Goal: Task Accomplishment & Management: Complete application form

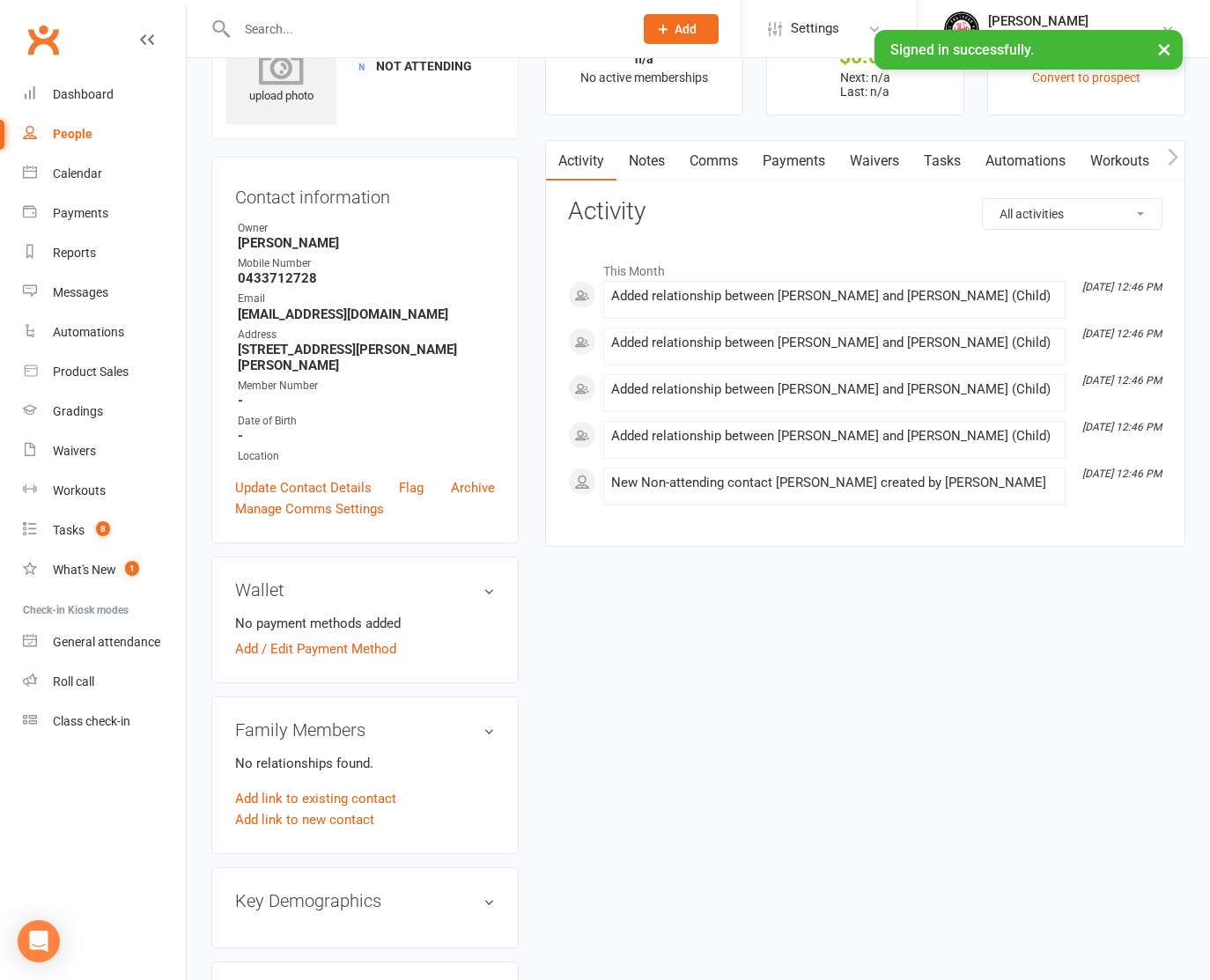
scroll to position [62, 0]
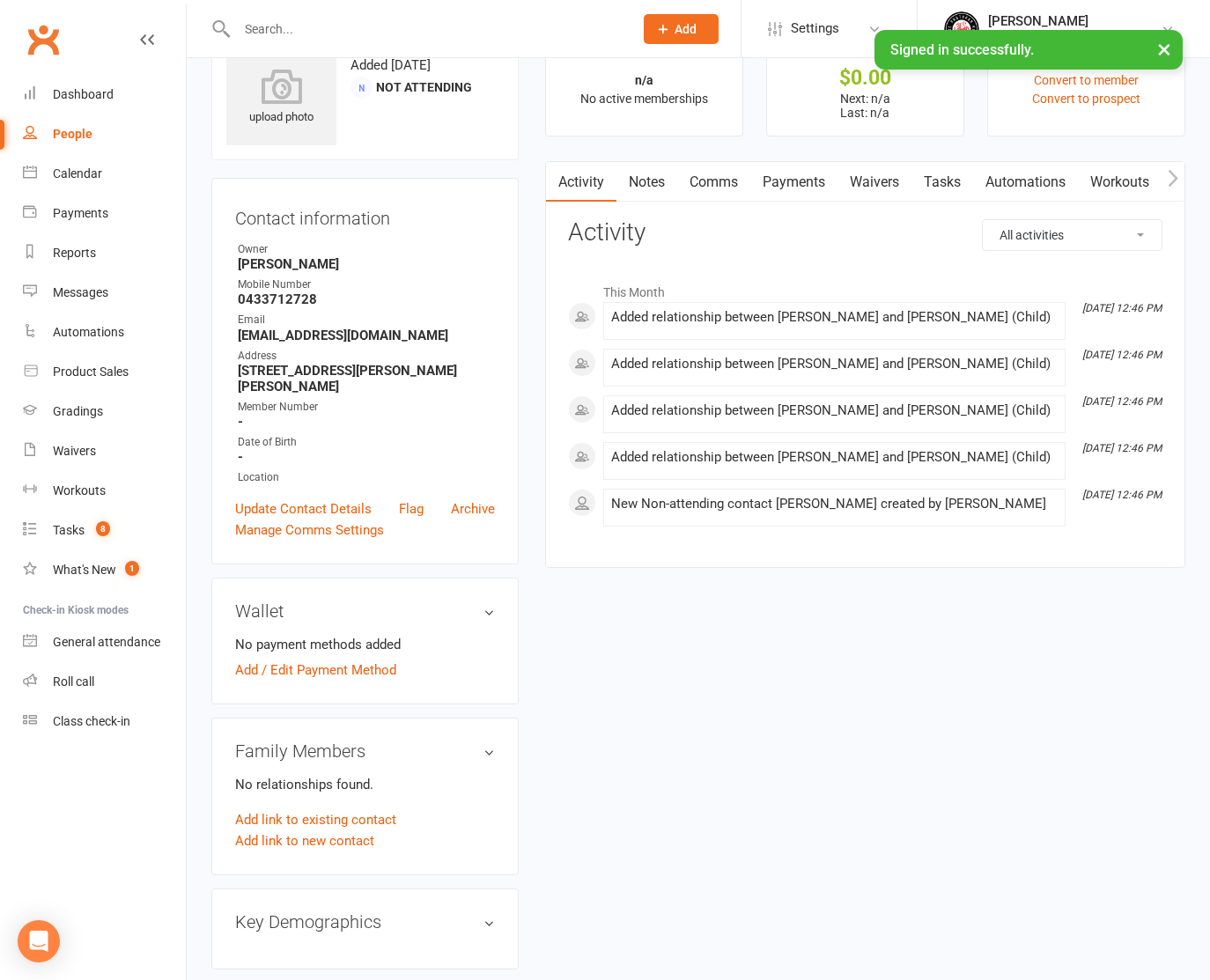
click at [309, 18] on input "text" at bounding box center [425, 29] width 389 height 24
type input "[PERSON_NAME]"
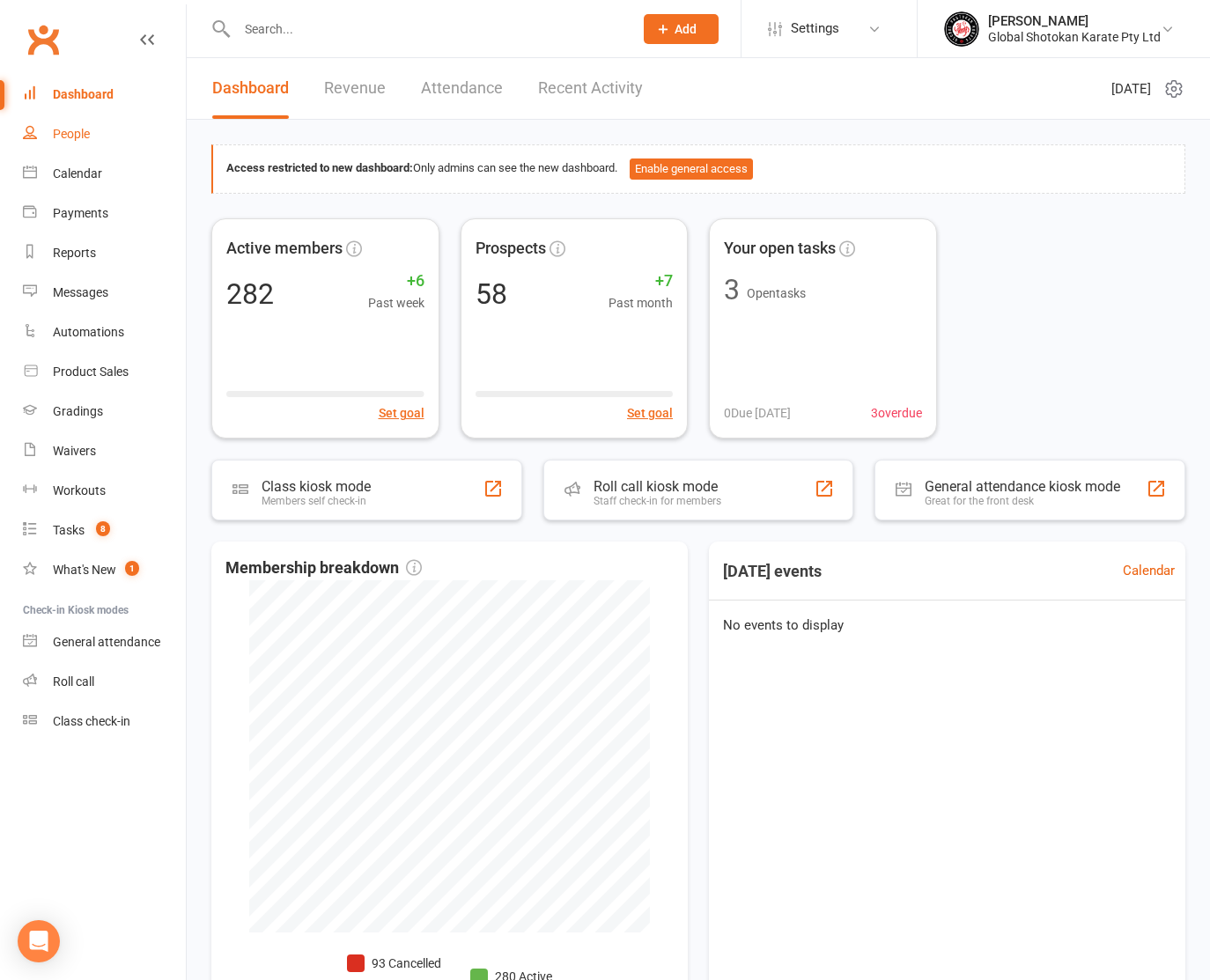
click at [134, 145] on link "People" at bounding box center [104, 134] width 163 height 40
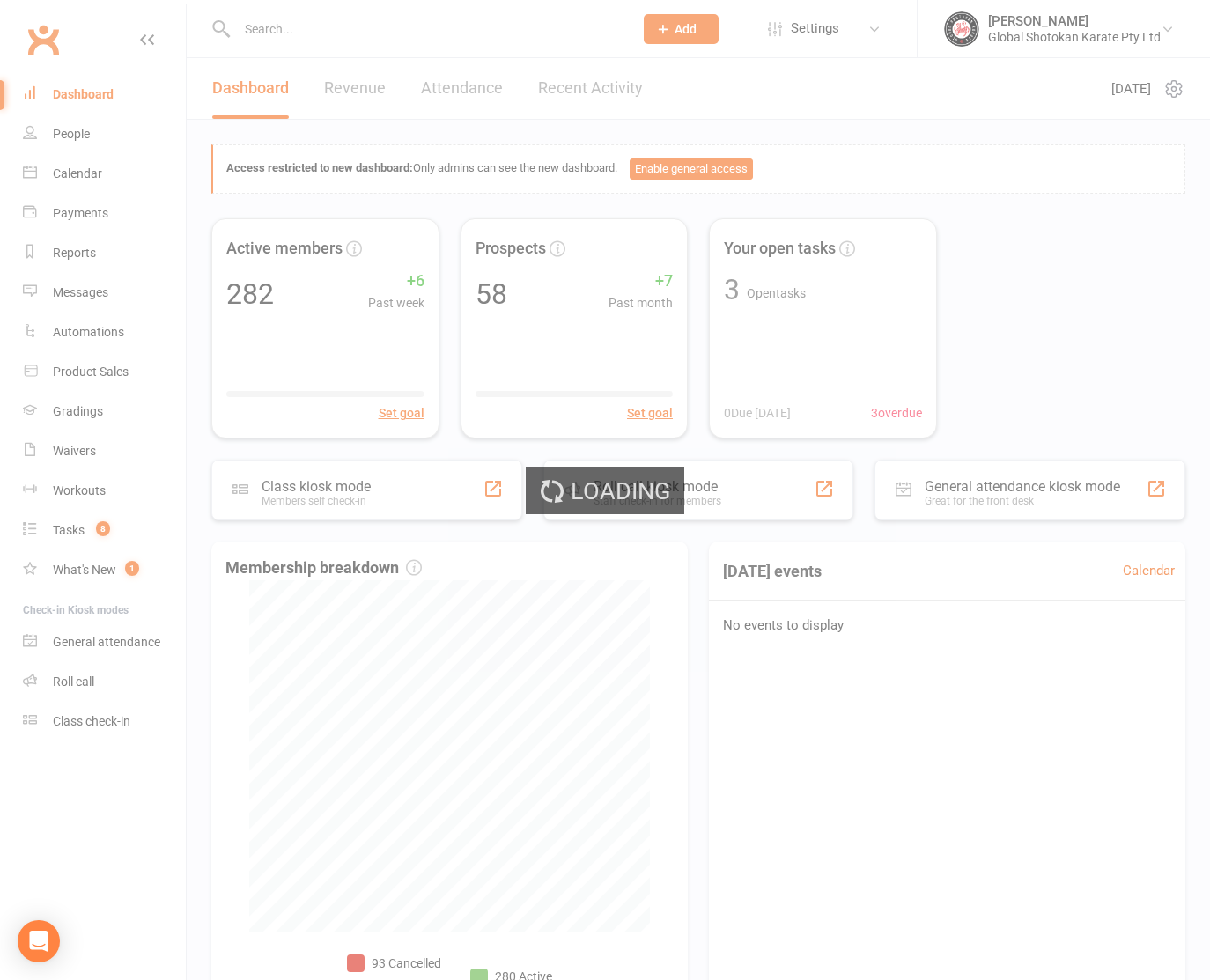
select select "100"
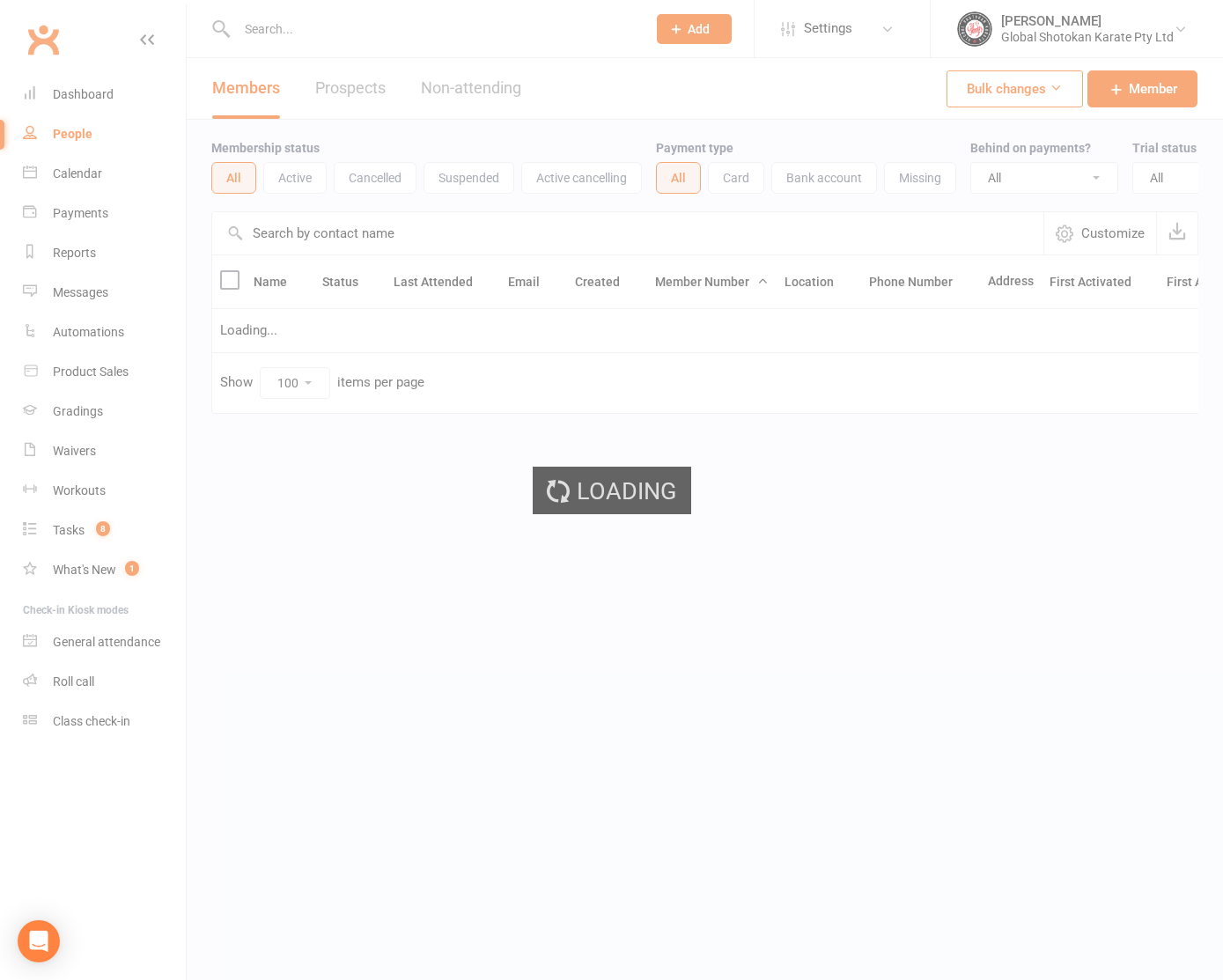
click at [268, 17] on div "Loading" at bounding box center [612, 490] width 1223 height 980
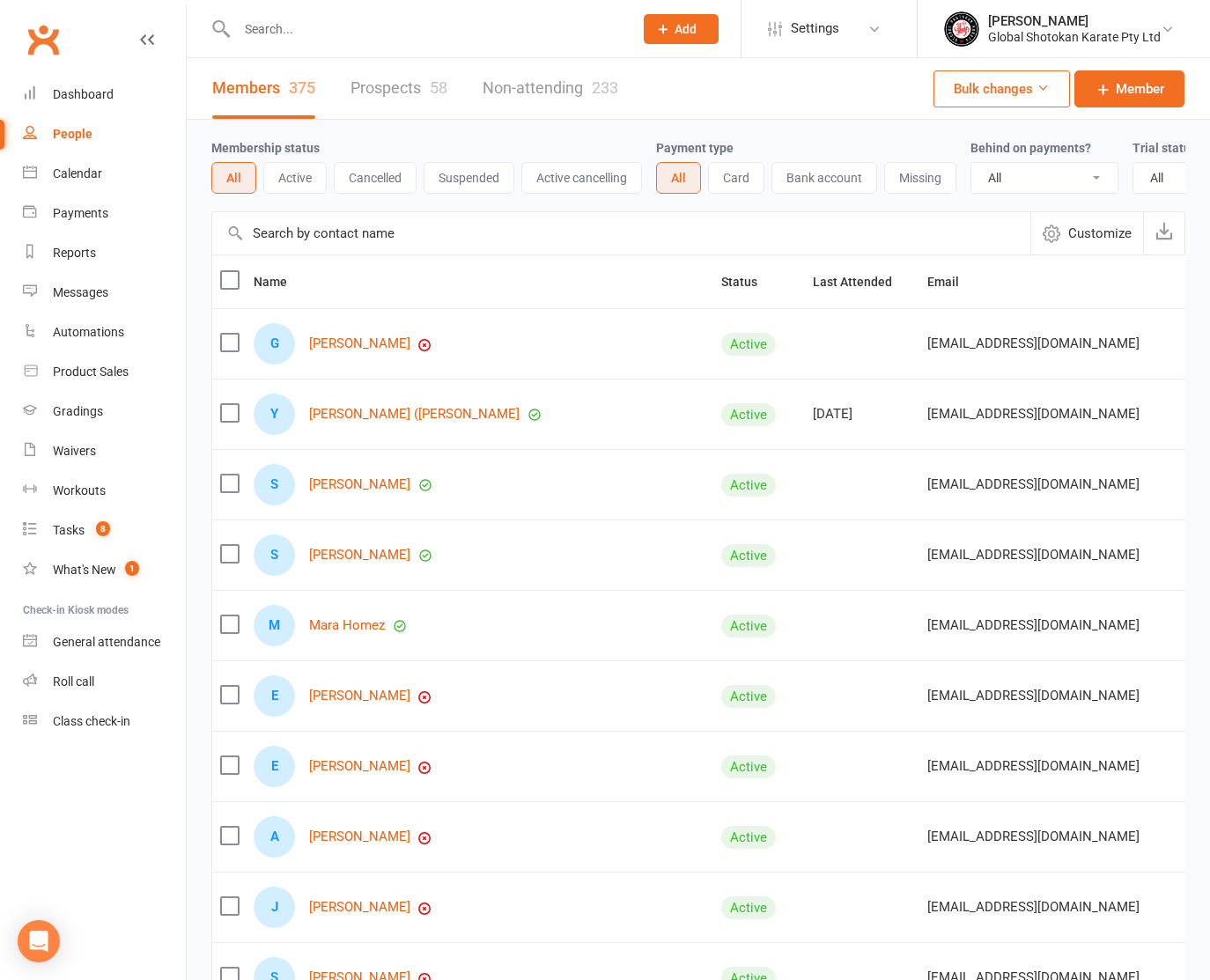
click at [267, 25] on input "text" at bounding box center [425, 29] width 389 height 24
type input "[PERSON_NAME]"
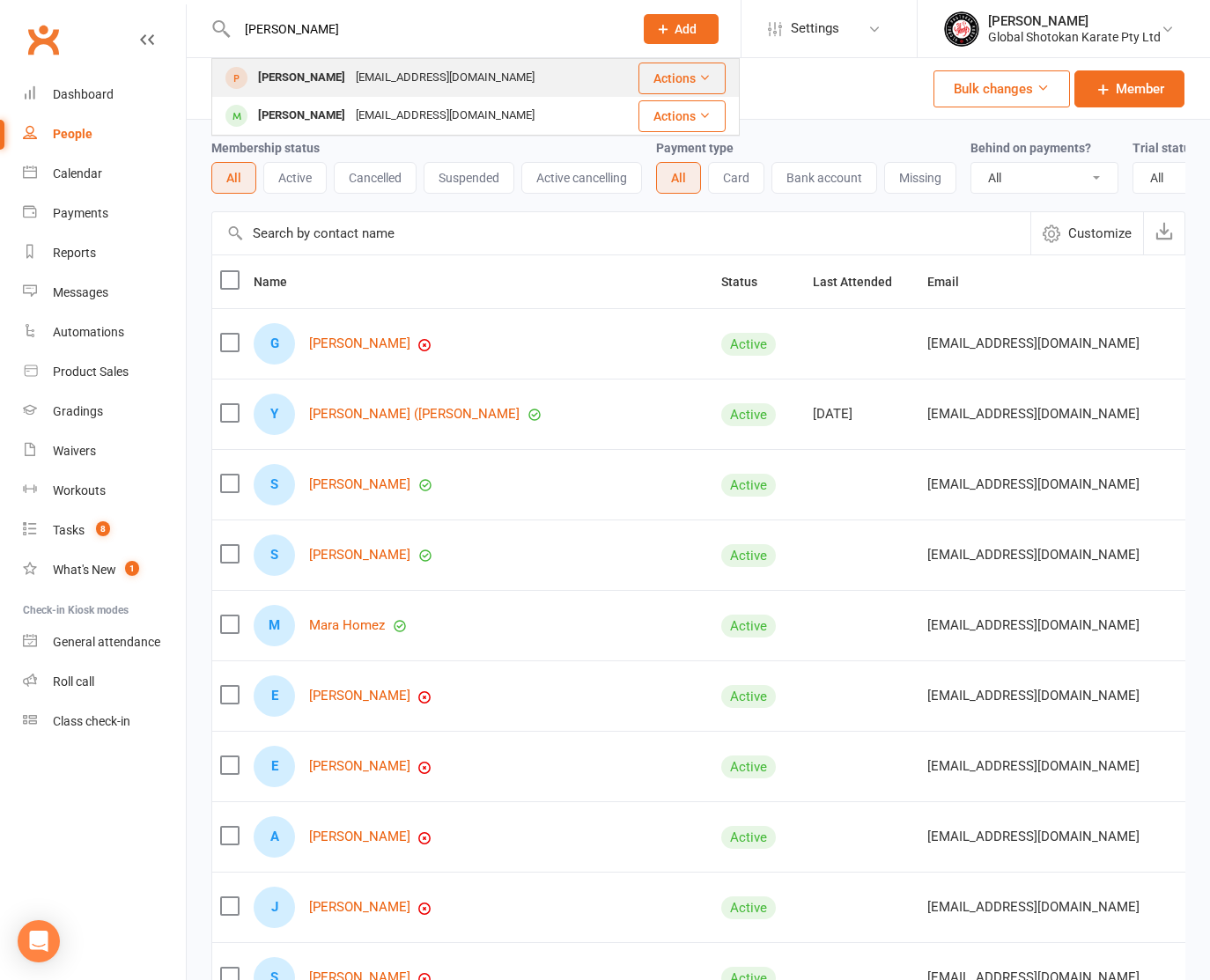
click at [275, 76] on div "[PERSON_NAME]" at bounding box center [301, 77] width 98 height 25
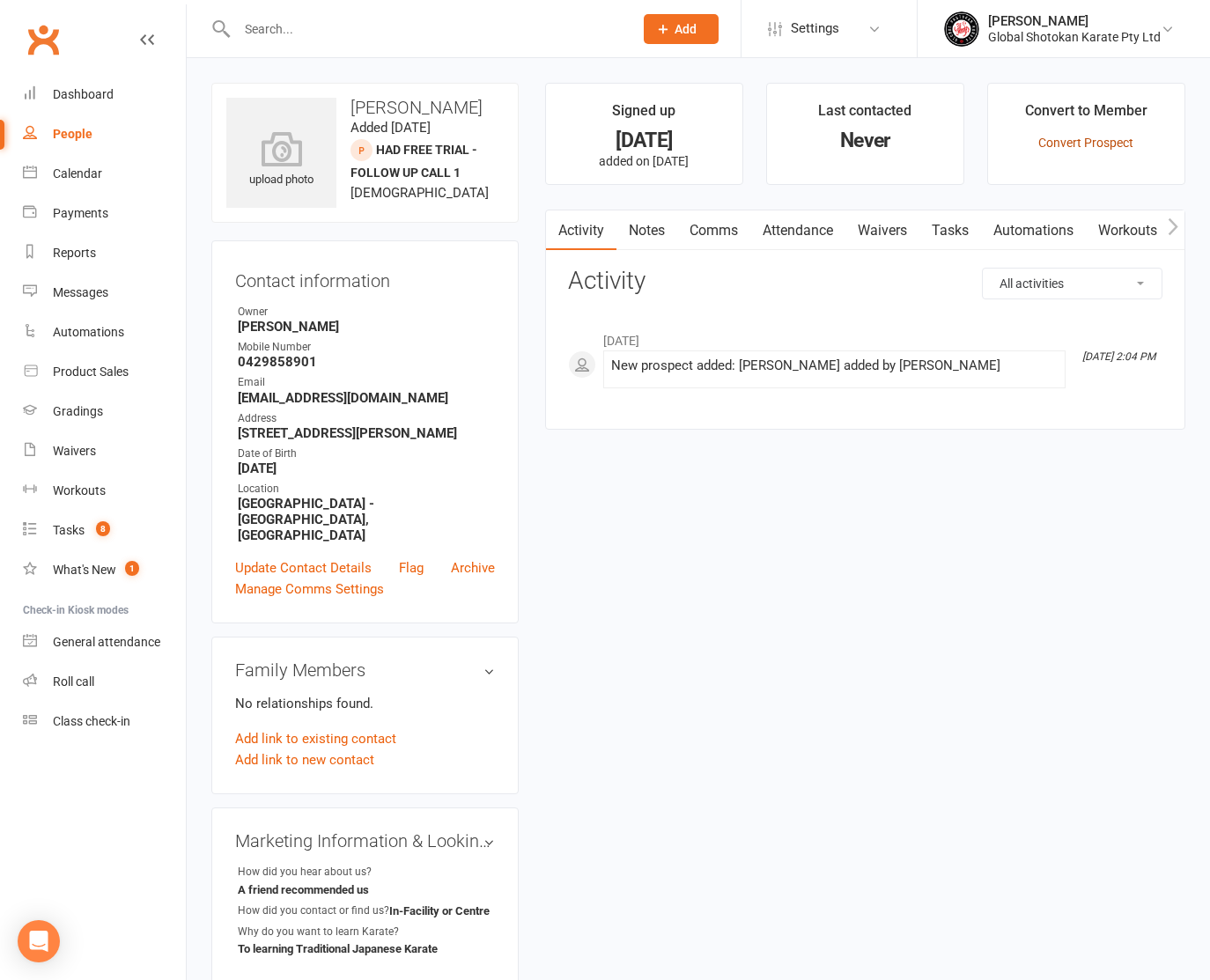
click at [1119, 137] on link "Convert Prospect" at bounding box center [1086, 142] width 95 height 14
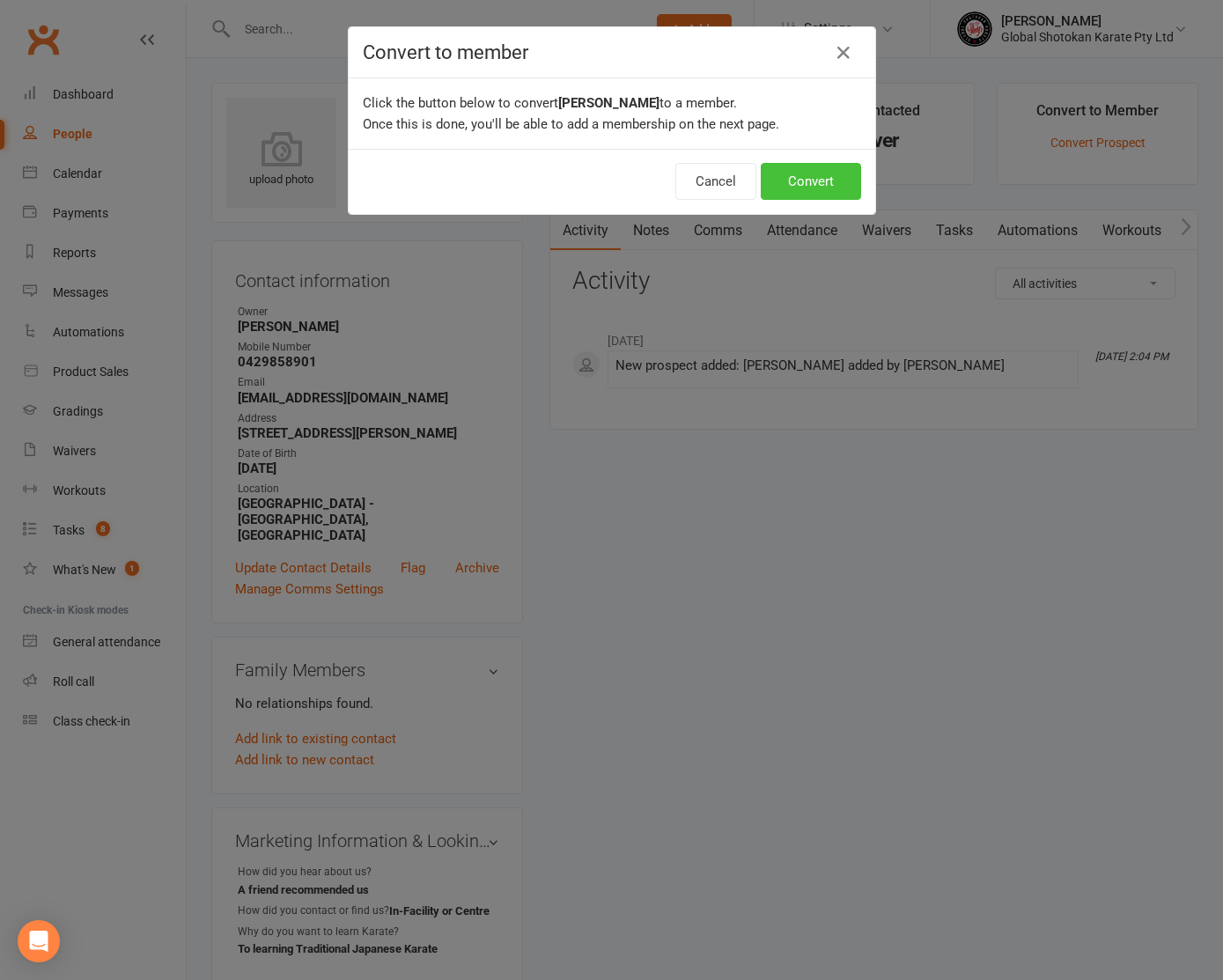
click at [819, 183] on button "Convert" at bounding box center [811, 182] width 101 height 37
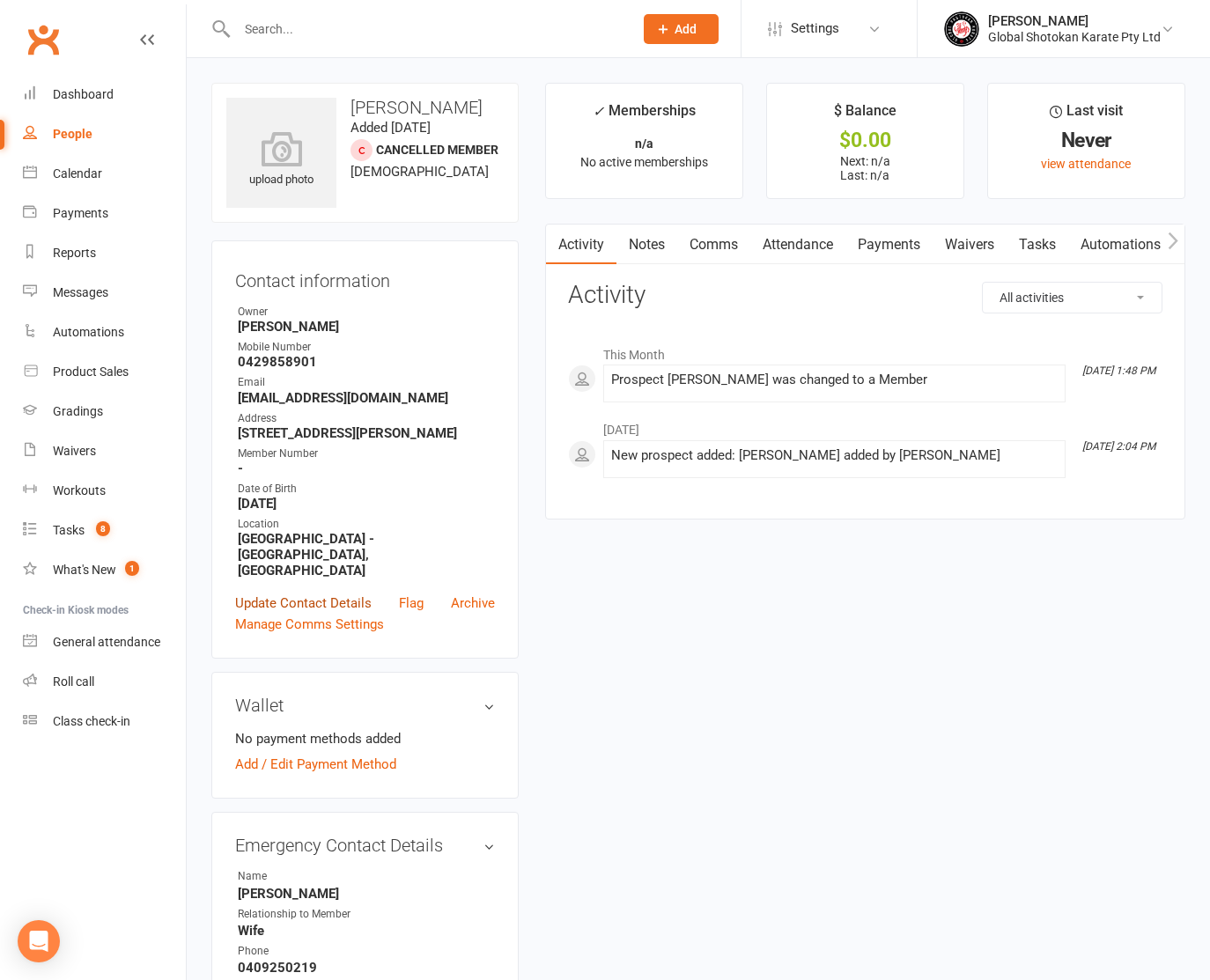
click at [296, 593] on link "Update Contact Details" at bounding box center [303, 603] width 136 height 21
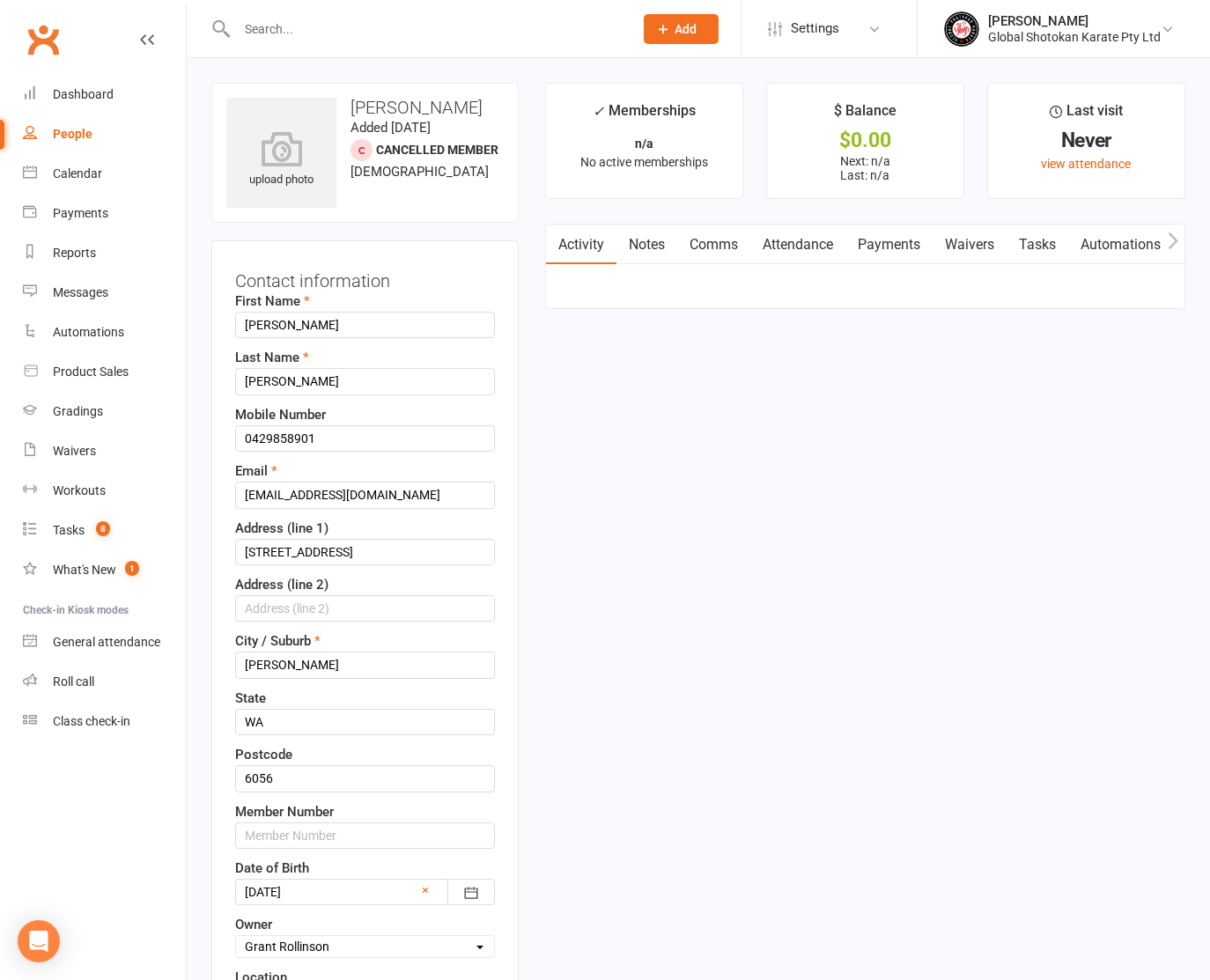
scroll to position [83, 0]
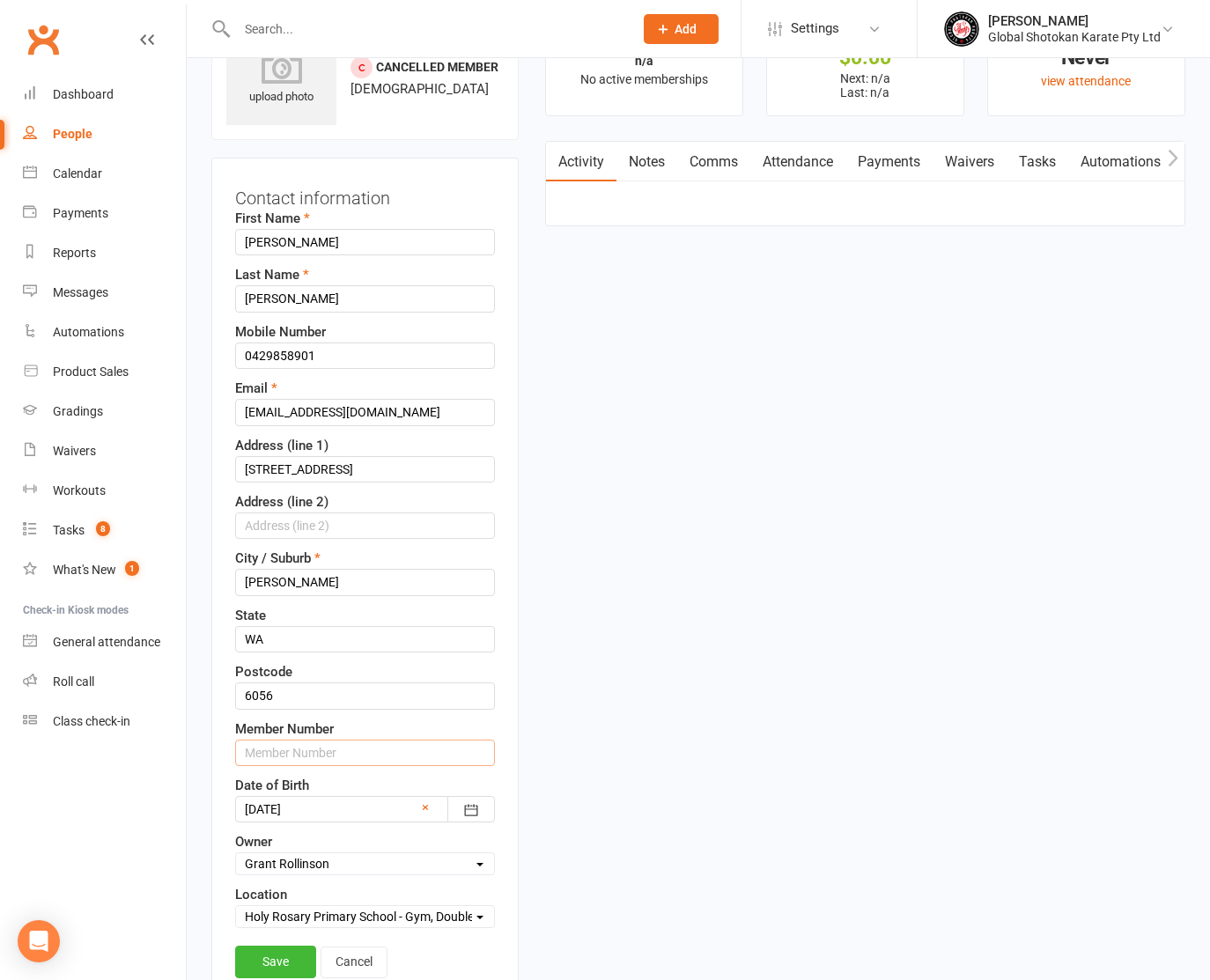
click at [360, 749] on input "text" at bounding box center [364, 752] width 260 height 26
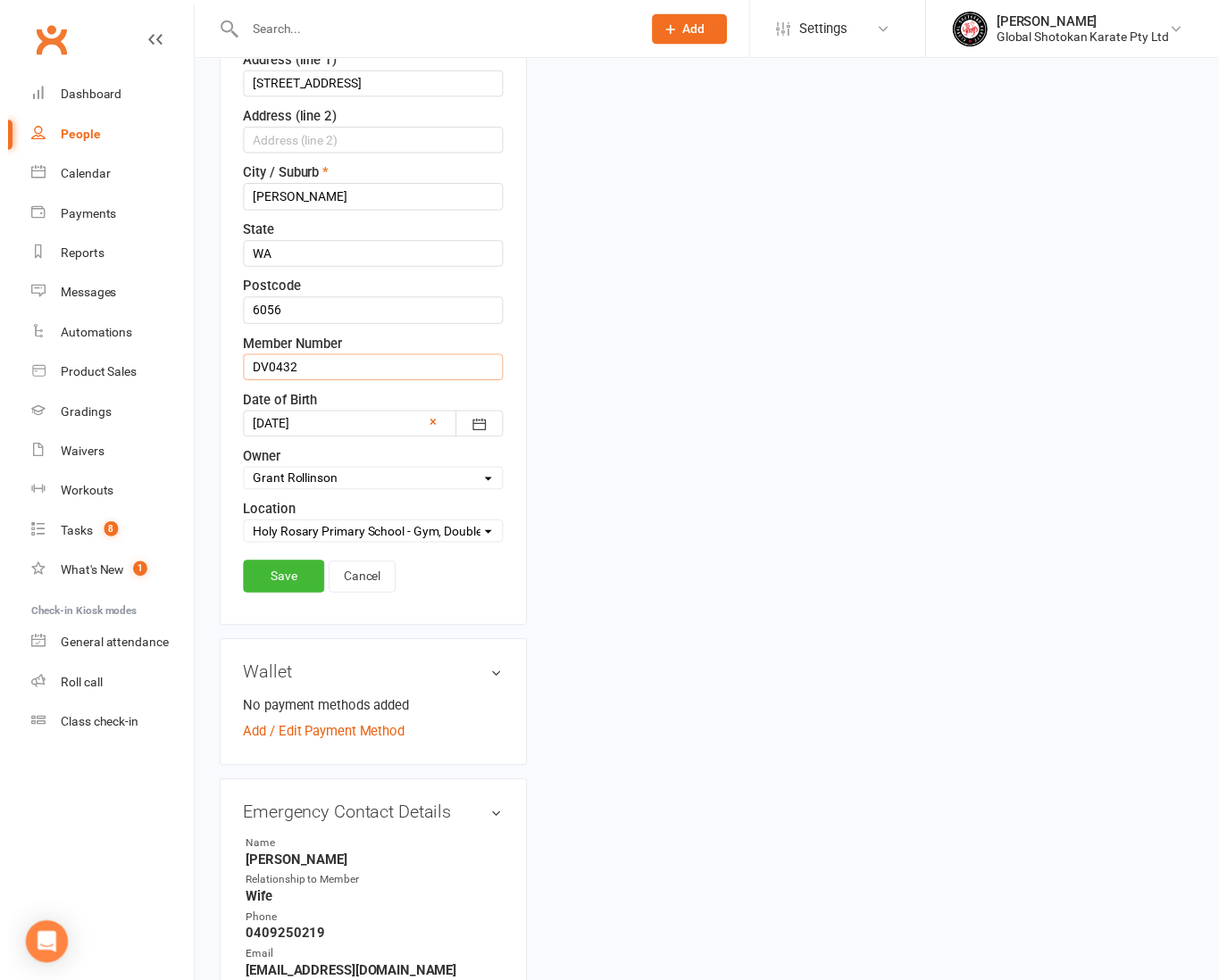
scroll to position [491, 0]
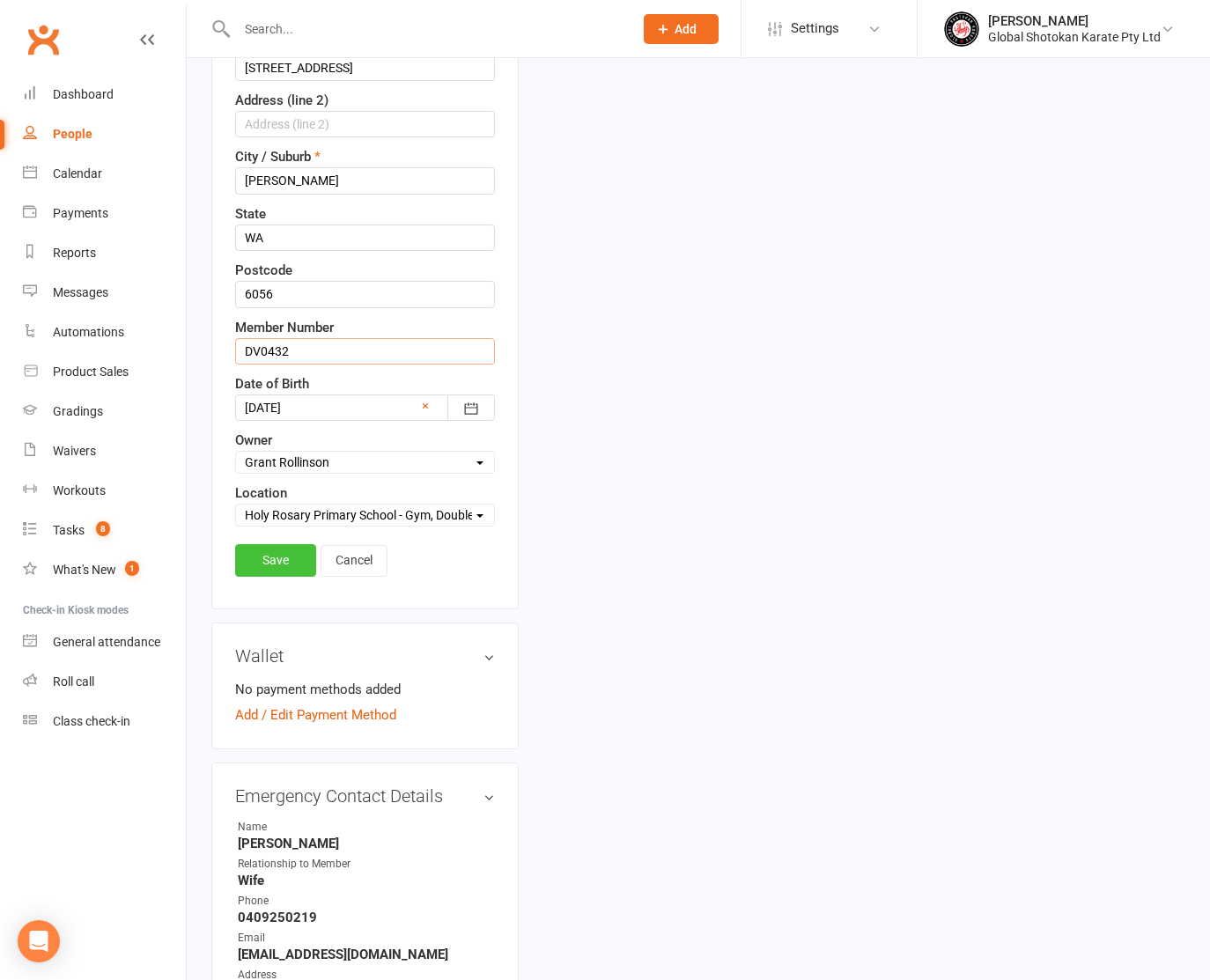
type input "DV0432"
click at [255, 549] on link "Save" at bounding box center [275, 560] width 81 height 32
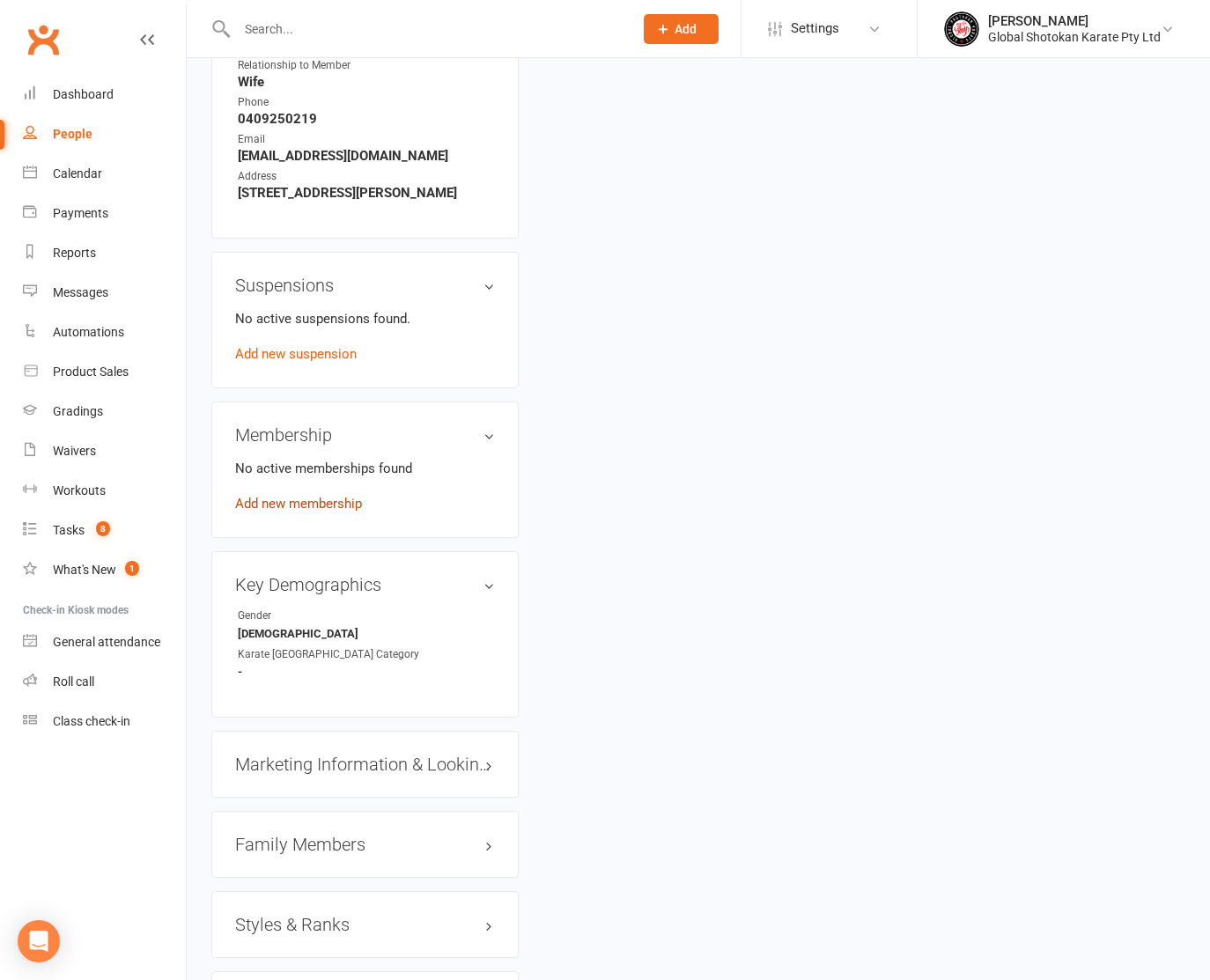
scroll to position [850, 0]
click at [330, 494] on link "Add new membership" at bounding box center [298, 502] width 127 height 16
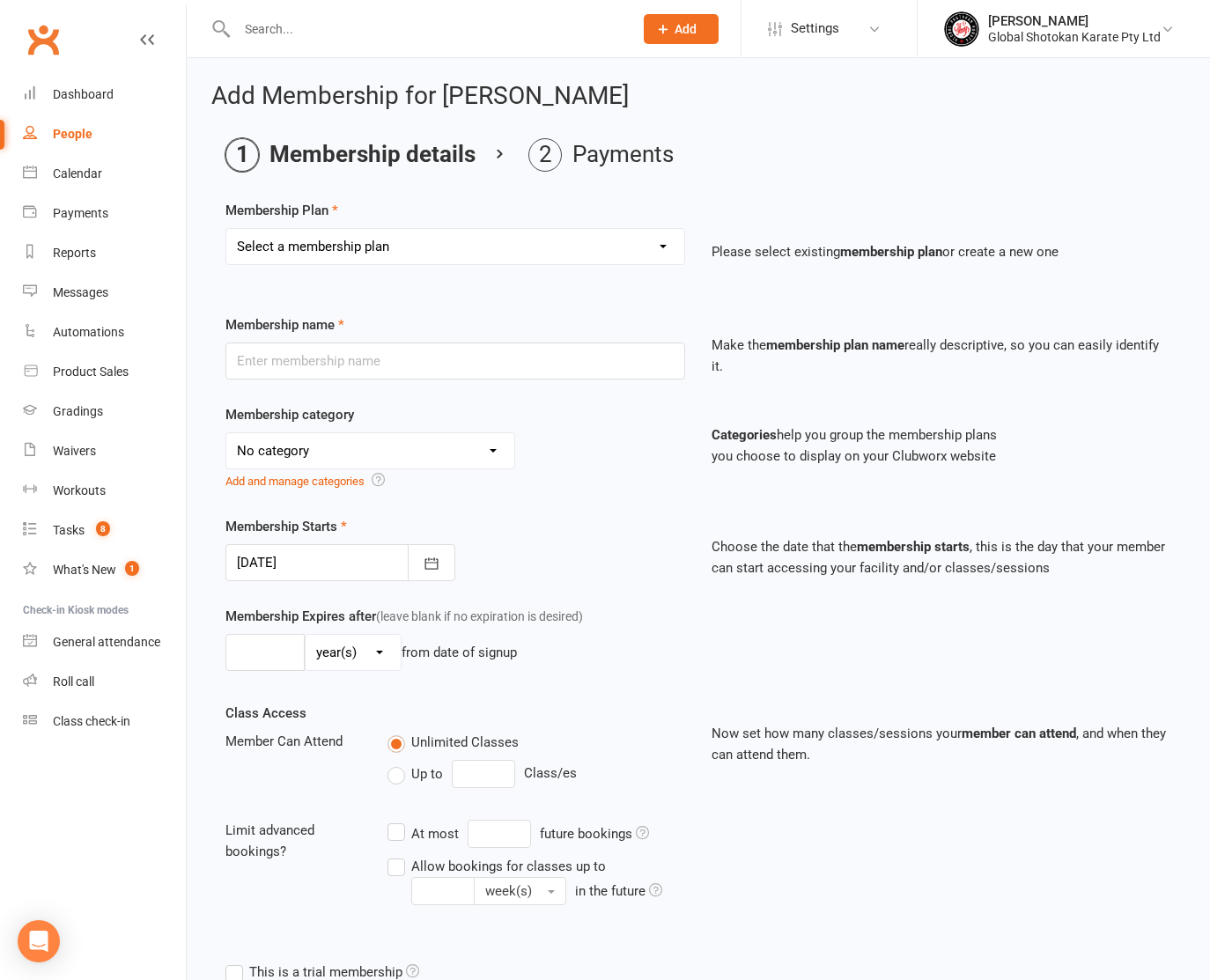
select select "18"
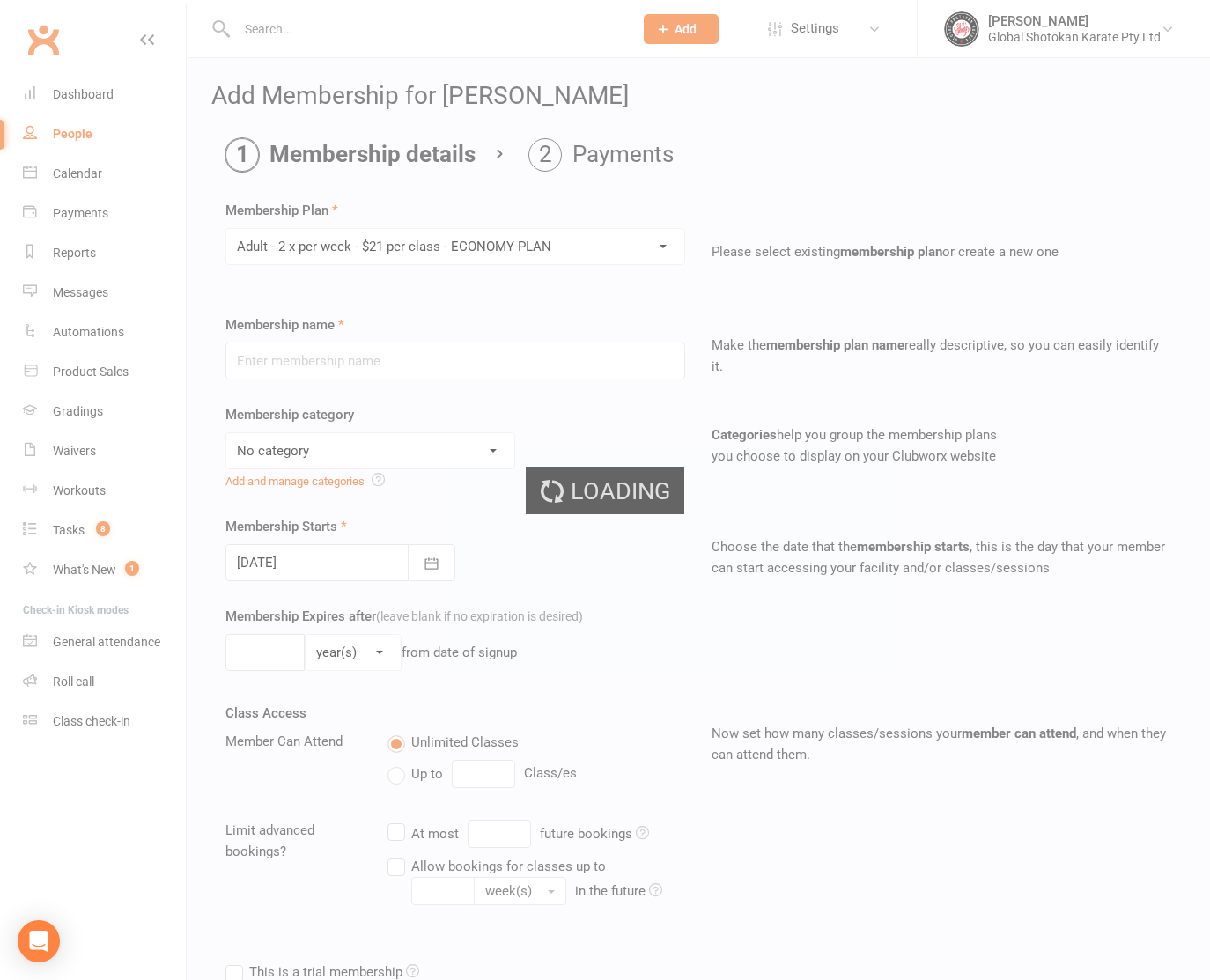
type input "Adult - 2 x per week - $21 per class - ECONOMY PLAN"
select select "1"
type input "0"
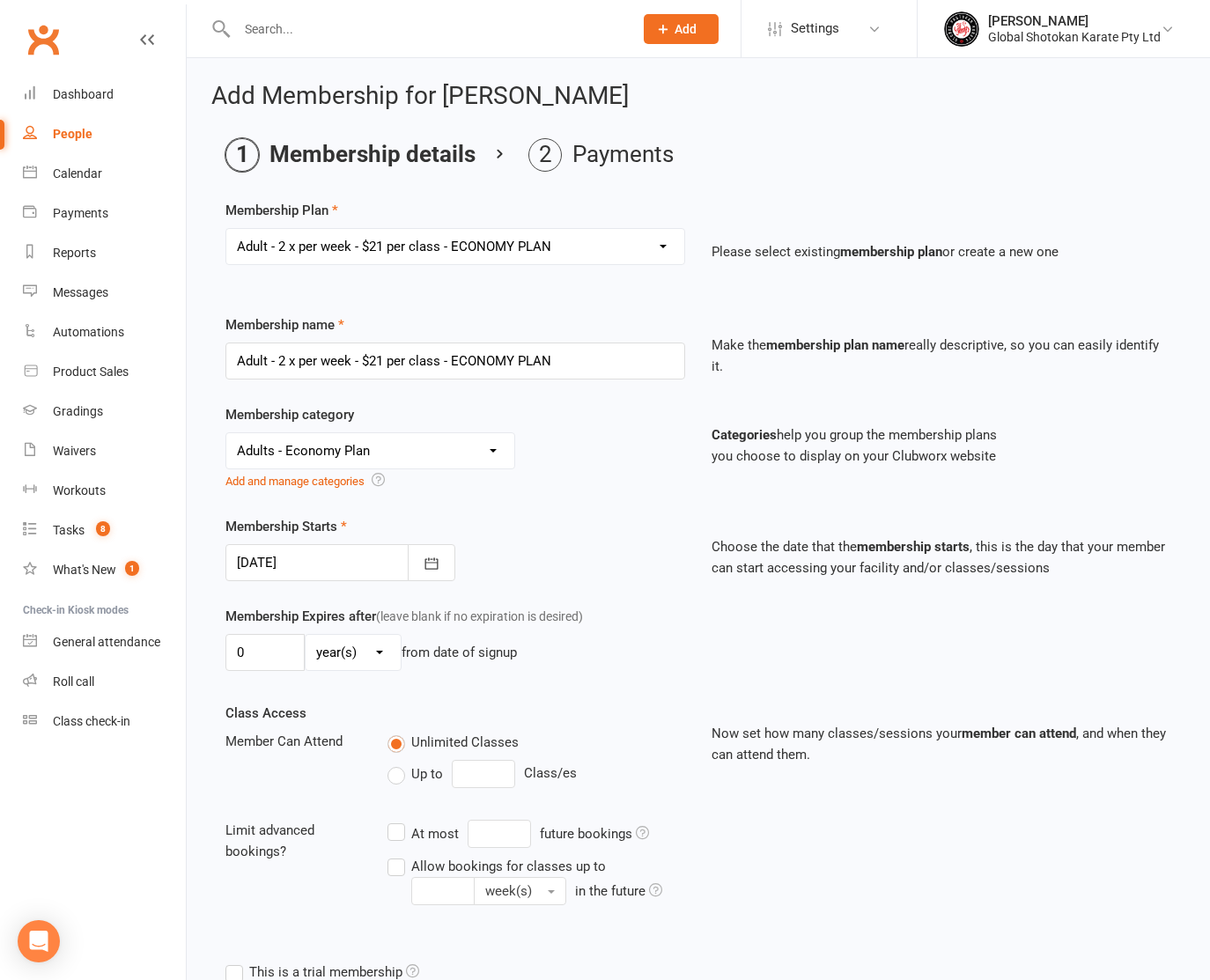
click at [313, 555] on div at bounding box center [340, 563] width 230 height 37
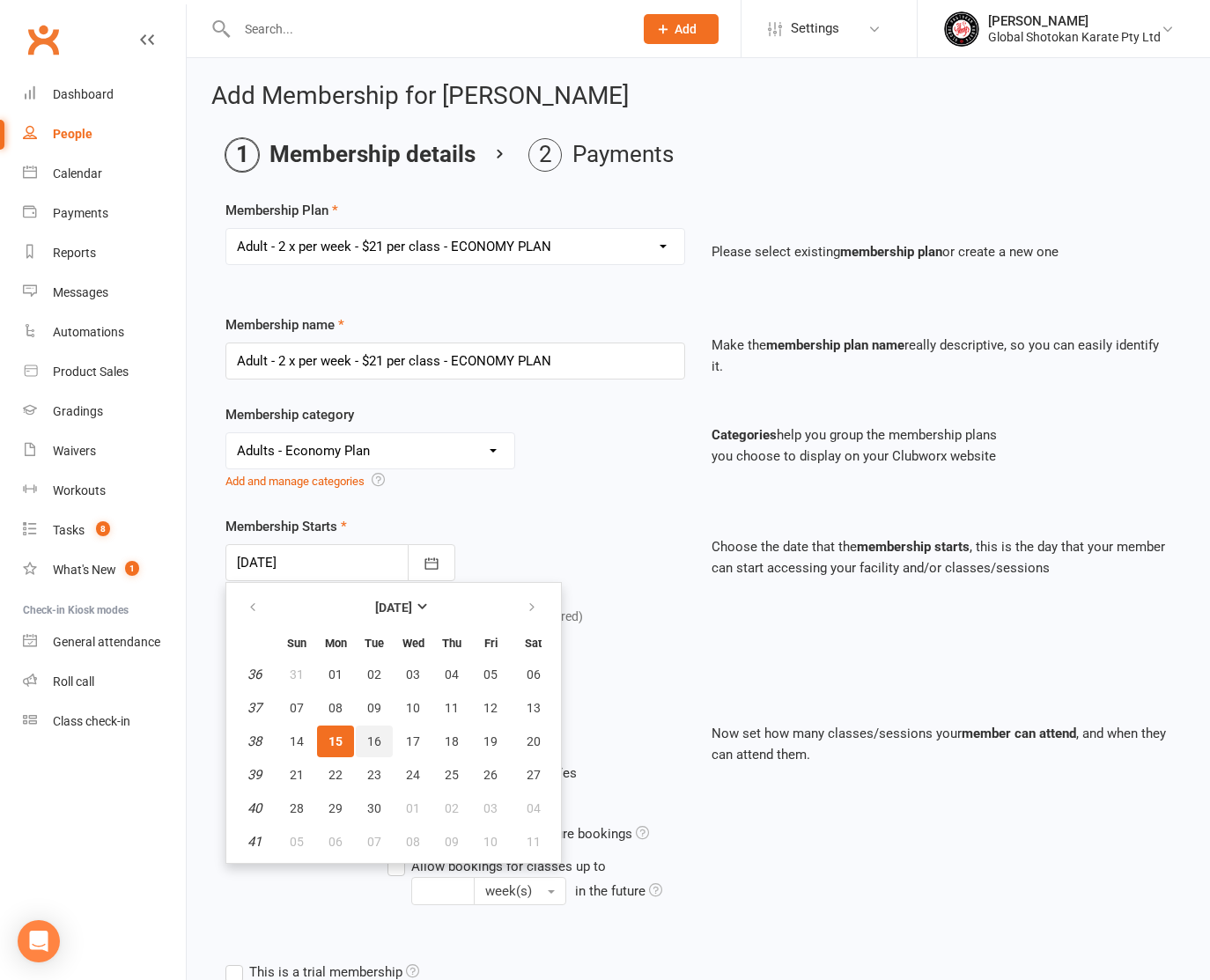
click at [374, 737] on span "16" at bounding box center [374, 741] width 14 height 14
type input "[DATE]"
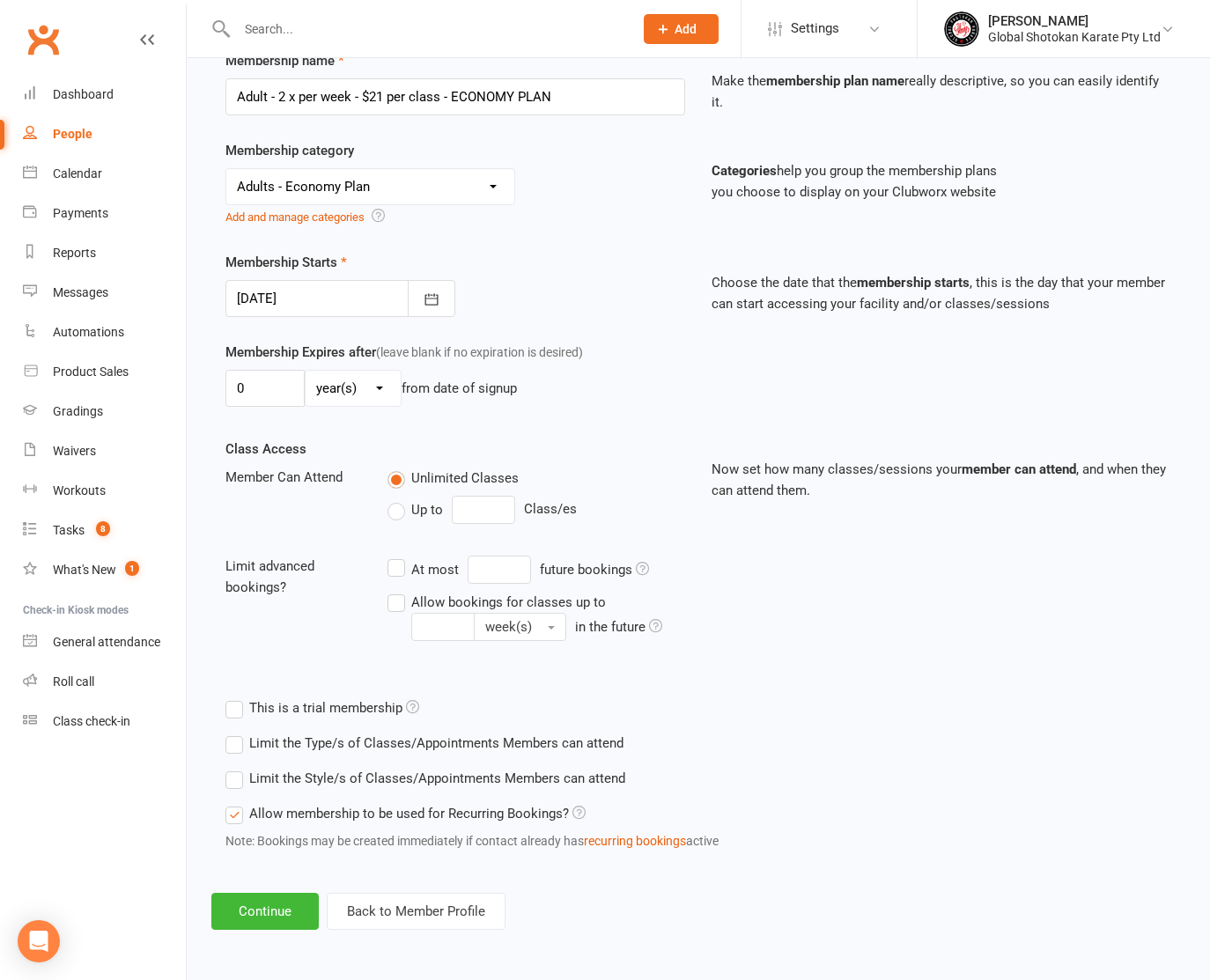
scroll to position [278, 0]
click at [272, 893] on button "Continue" at bounding box center [265, 912] width 107 height 37
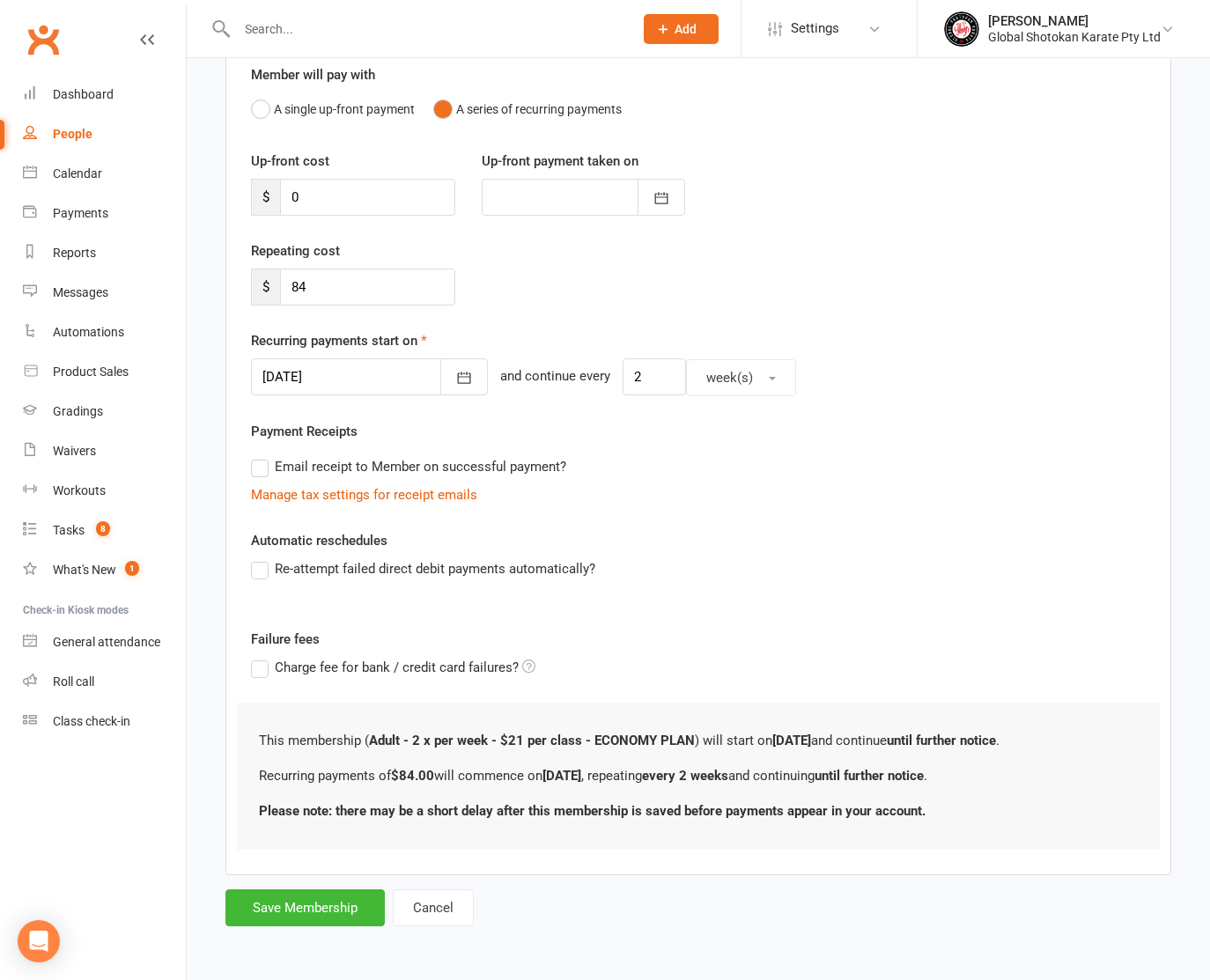
scroll to position [0, 0]
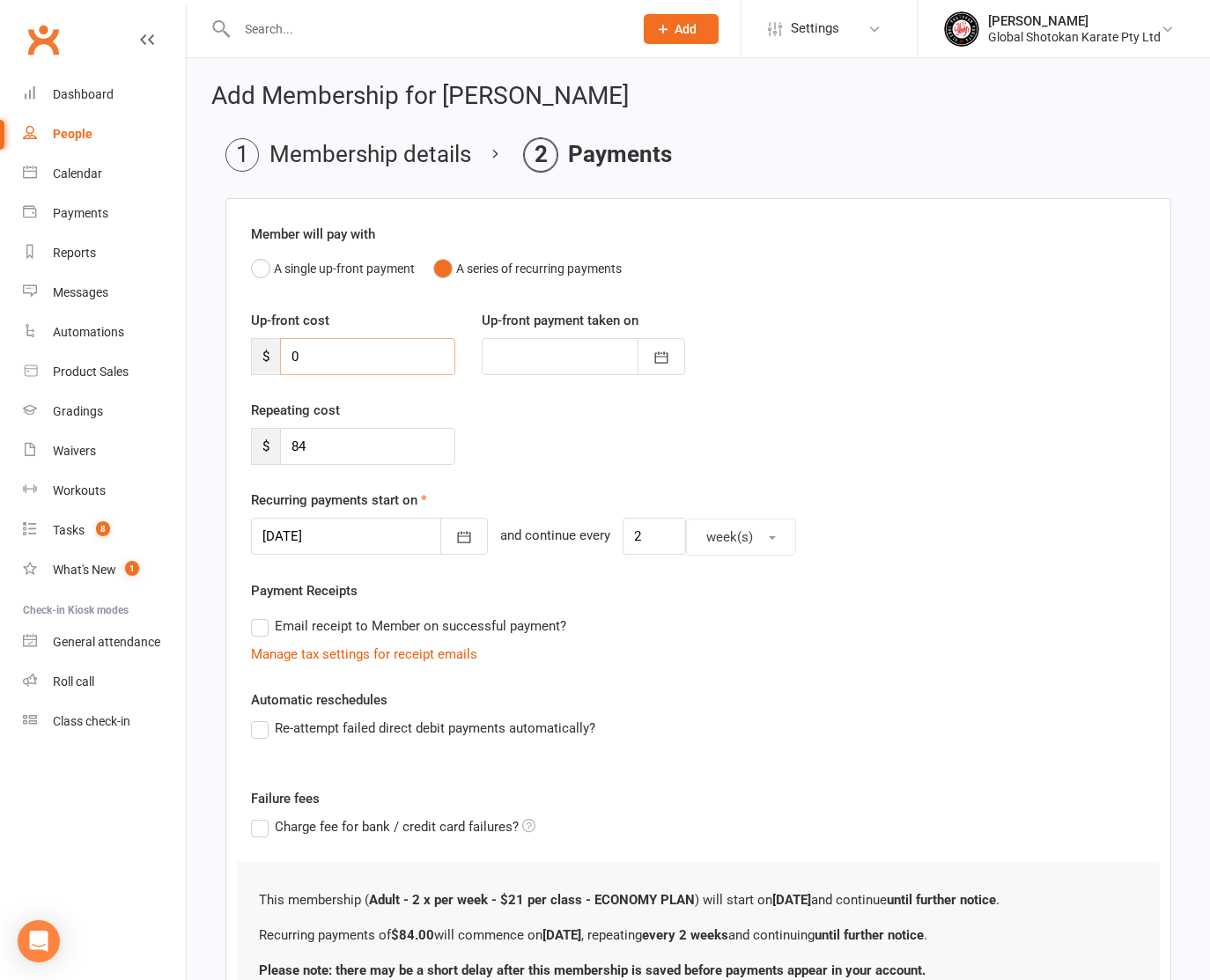
drag, startPoint x: 309, startPoint y: 359, endPoint x: 282, endPoint y: 357, distance: 27.1
click at [282, 357] on input "0" at bounding box center [367, 357] width 175 height 37
type input "2"
type input "[DATE]"
type input "269"
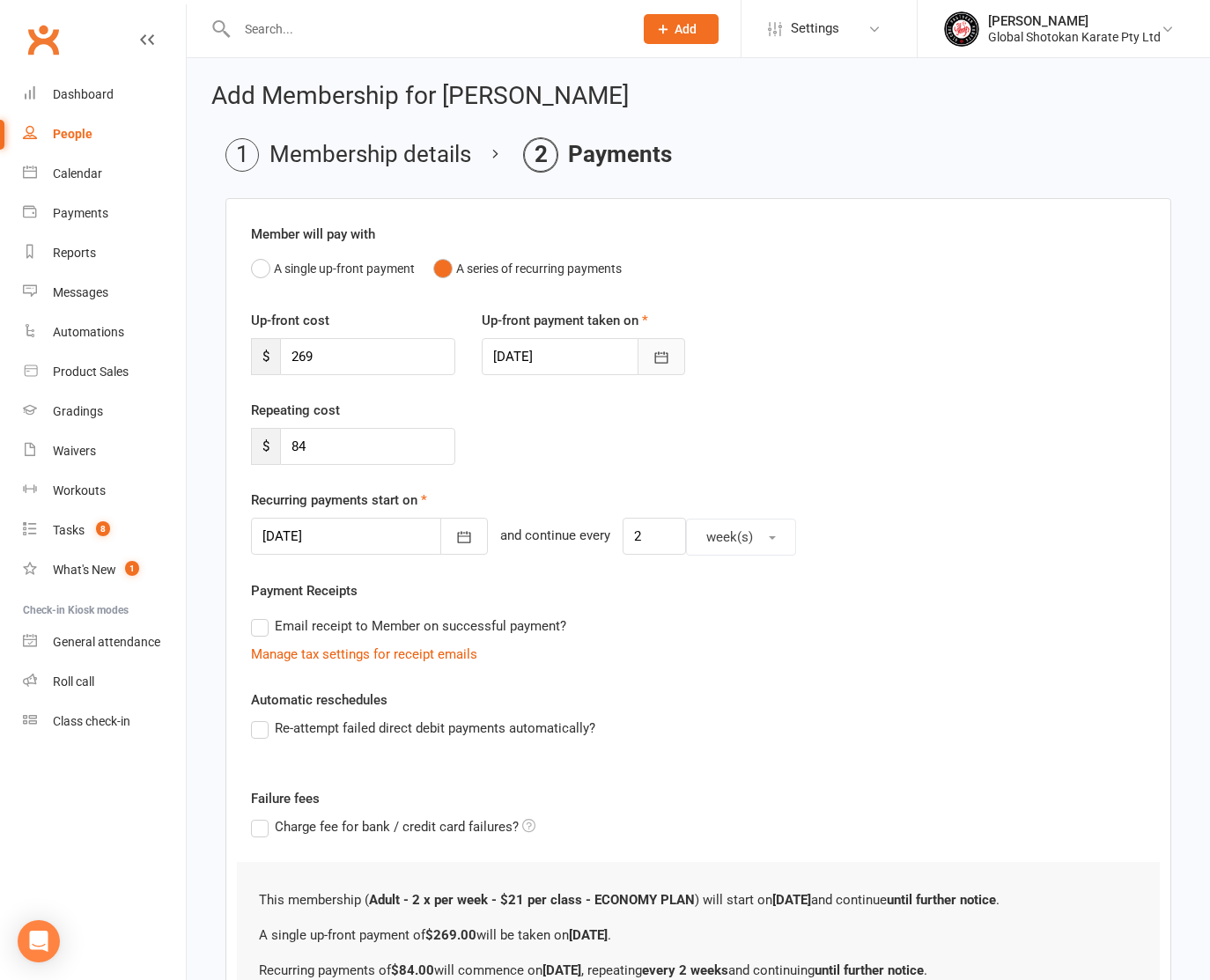
click at [657, 351] on icon "button" at bounding box center [661, 357] width 18 height 18
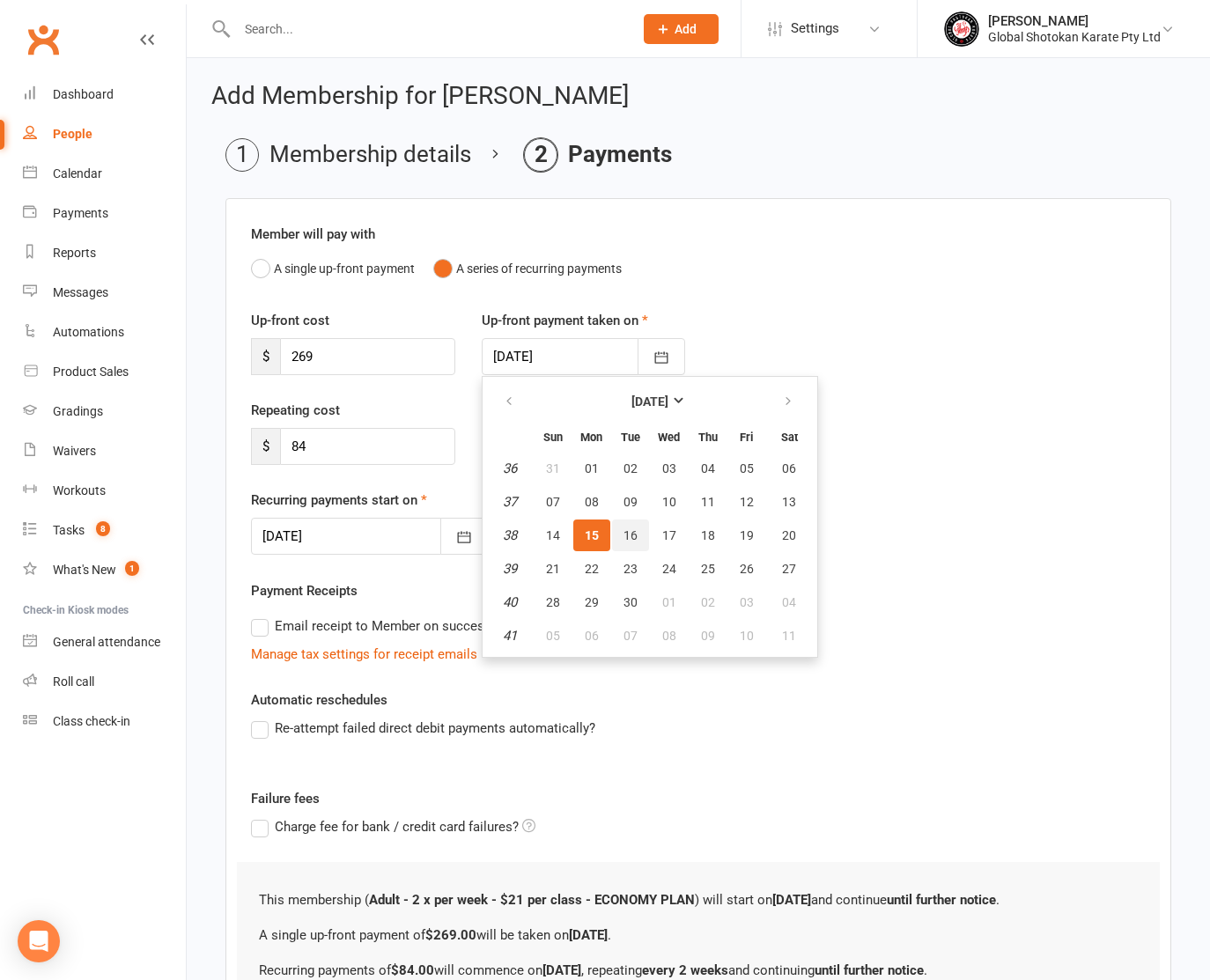
click at [633, 529] on span "16" at bounding box center [630, 535] width 14 height 14
type input "[DATE]"
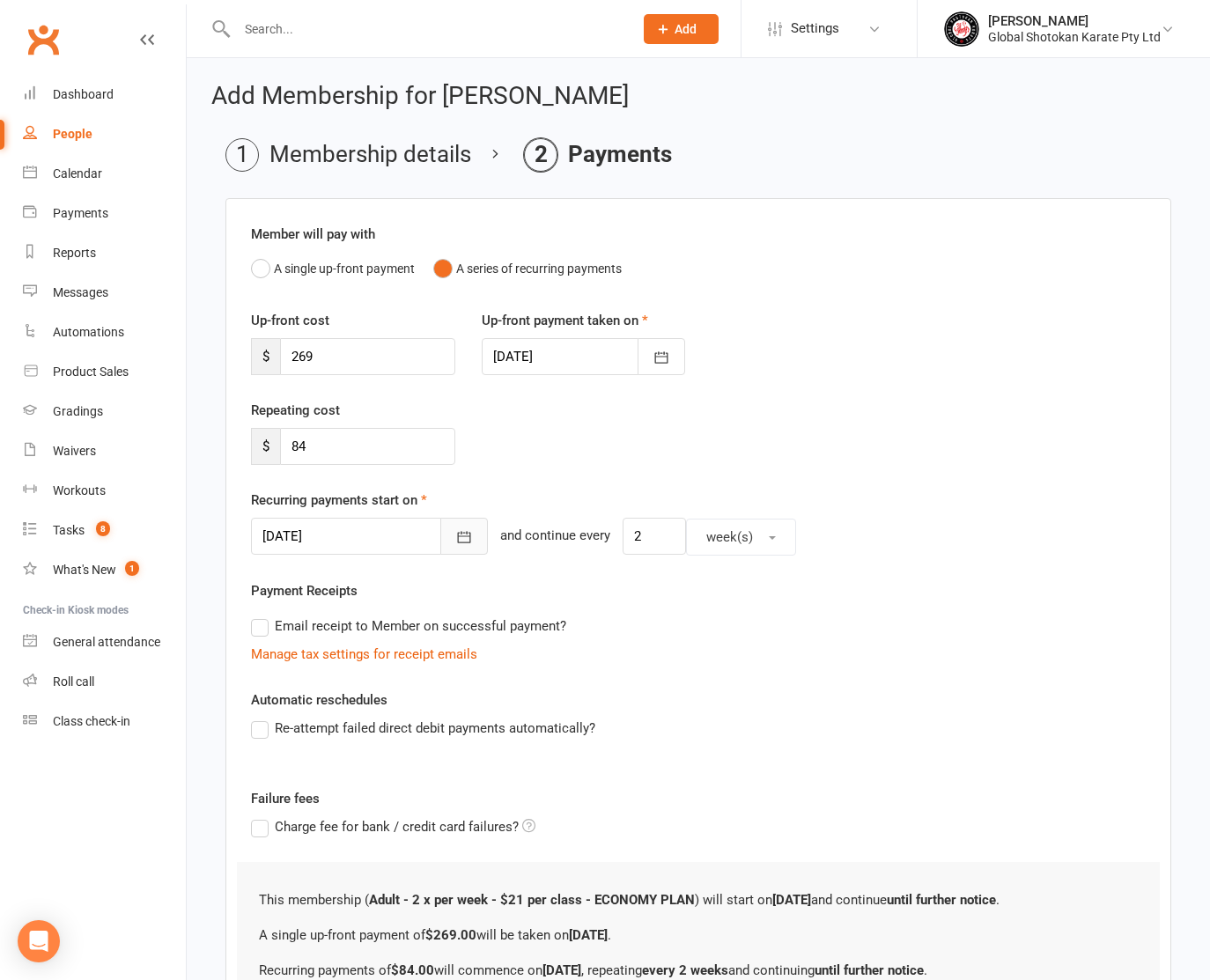
click at [455, 533] on icon "button" at bounding box center [463, 537] width 18 height 18
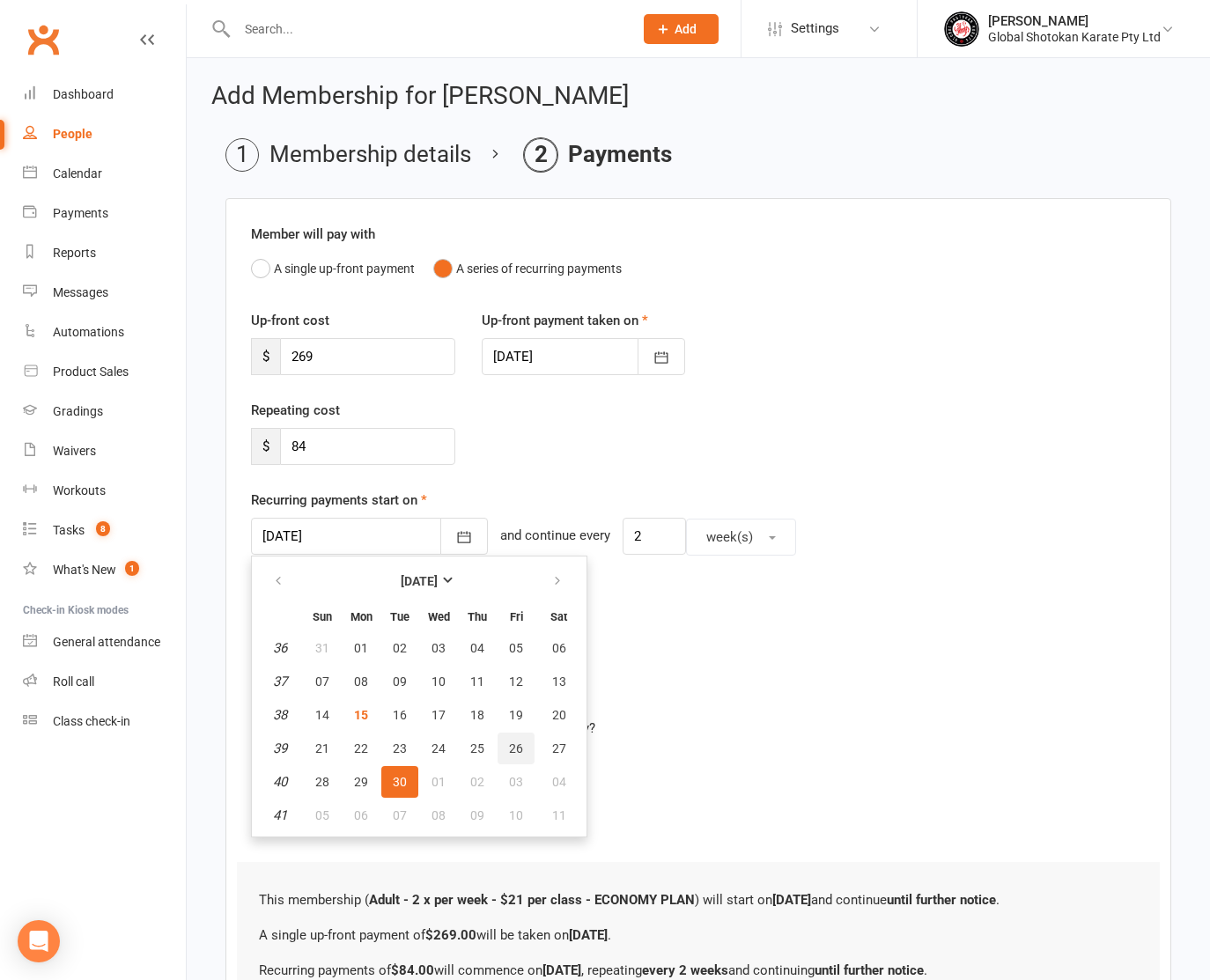
click at [514, 744] on span "26" at bounding box center [516, 748] width 14 height 14
type input "[DATE]"
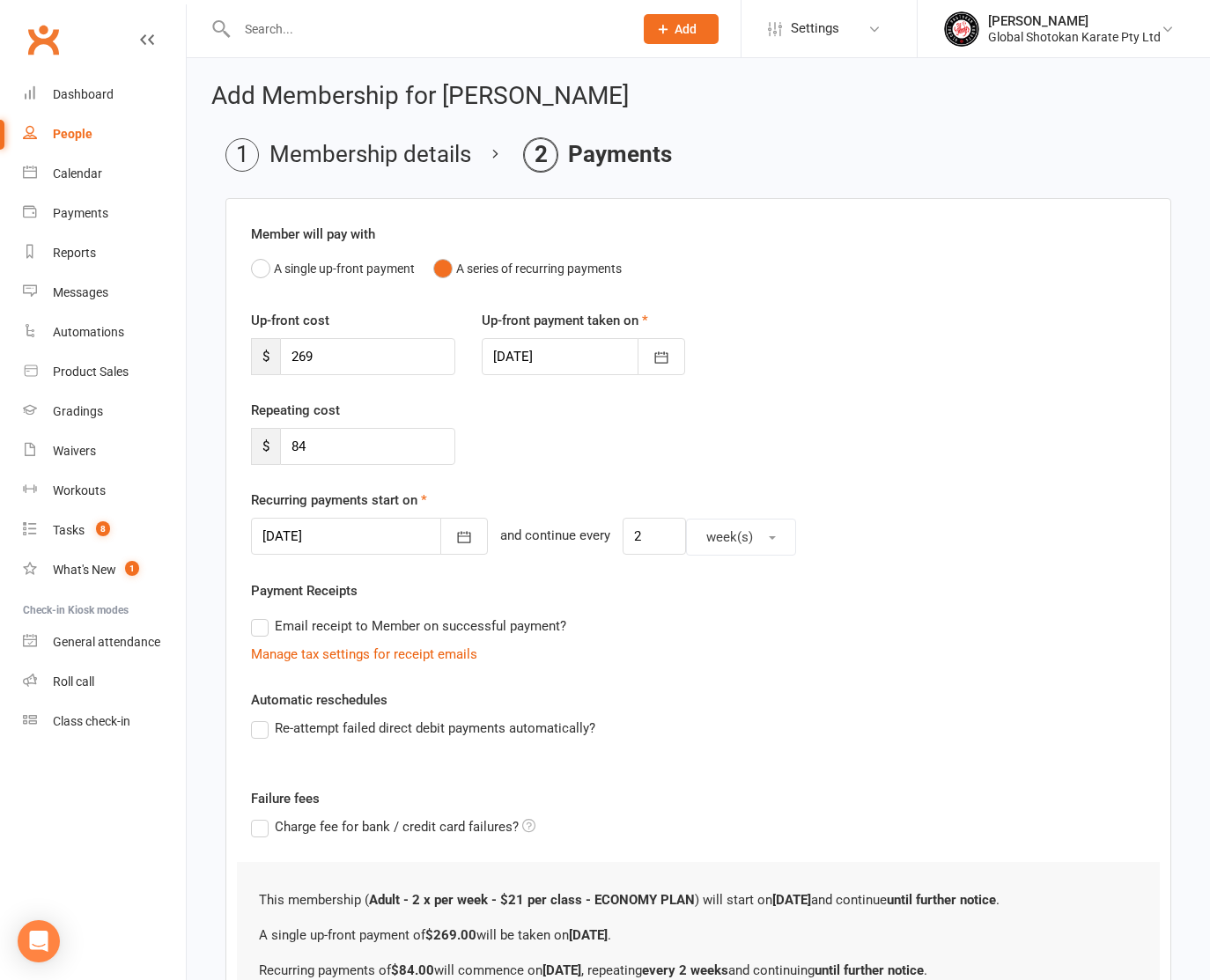
click at [259, 725] on label "Re-attempt failed direct debit payments automatically?" at bounding box center [422, 728] width 344 height 21
click at [259, 718] on input "Re-attempt failed direct debit payments automatically?" at bounding box center [256, 718] width 11 height 0
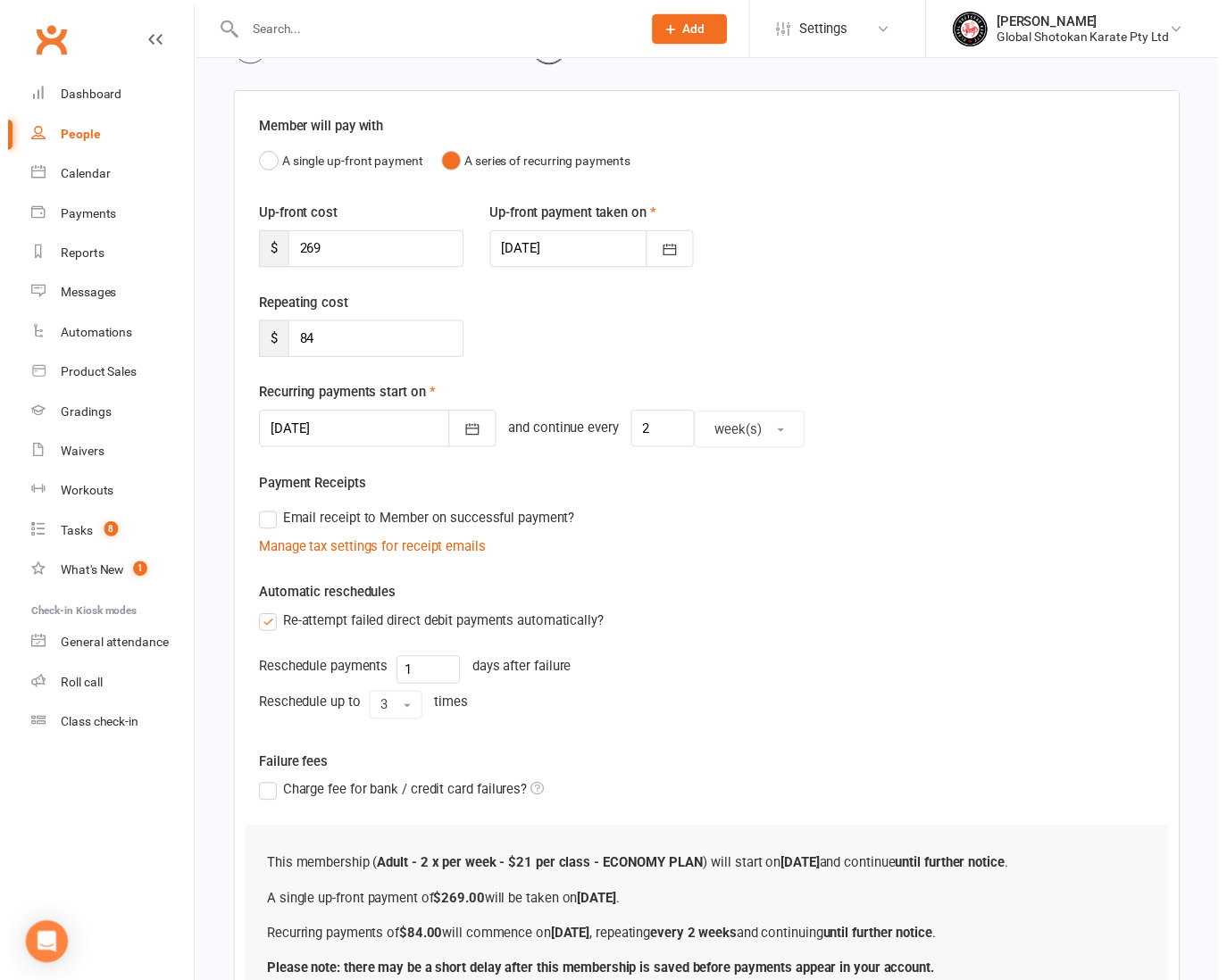
scroll to position [230, 0]
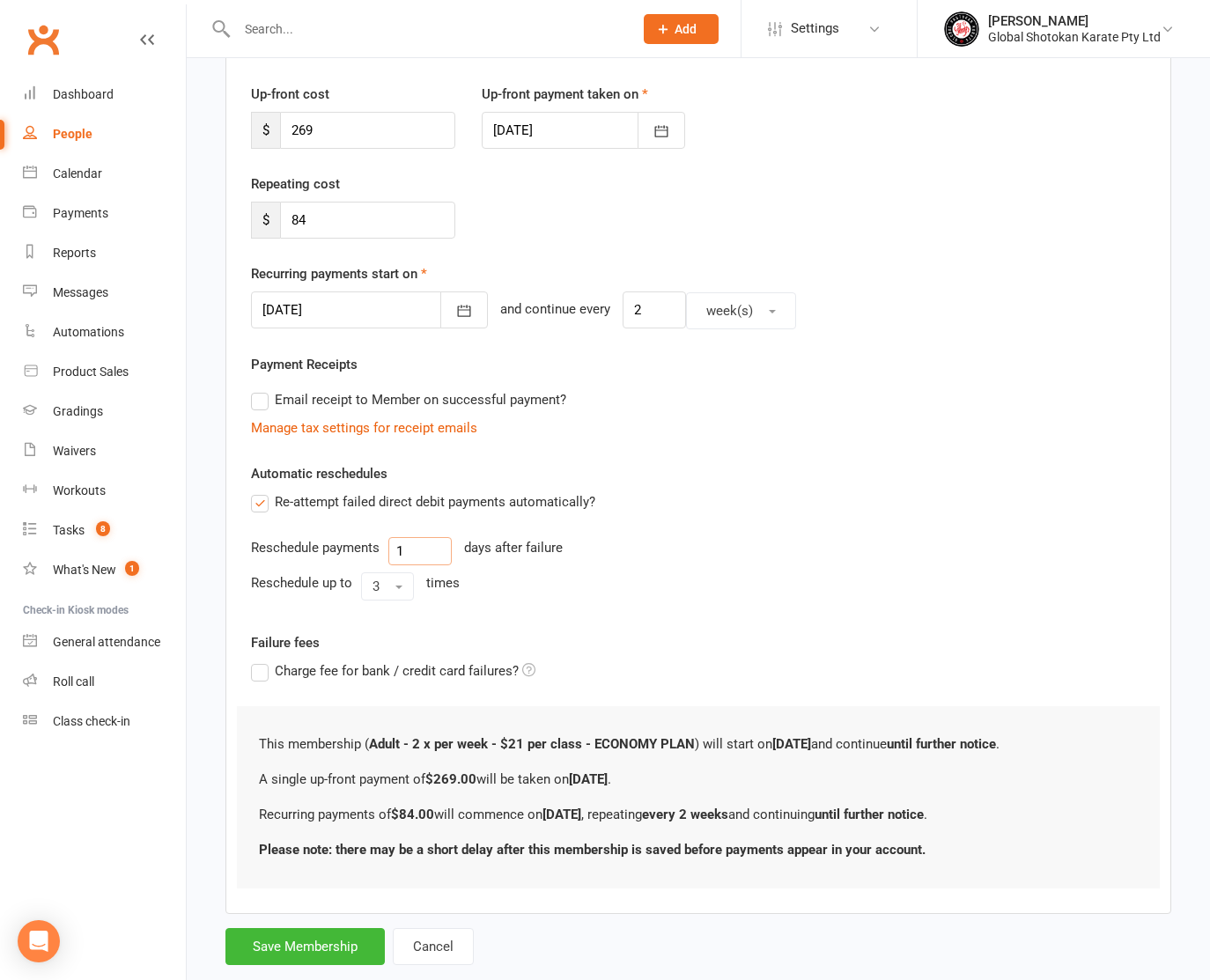
click at [394, 549] on input "1" at bounding box center [420, 551] width 63 height 28
type input "3"
click at [392, 581] on button "3" at bounding box center [387, 587] width 53 height 28
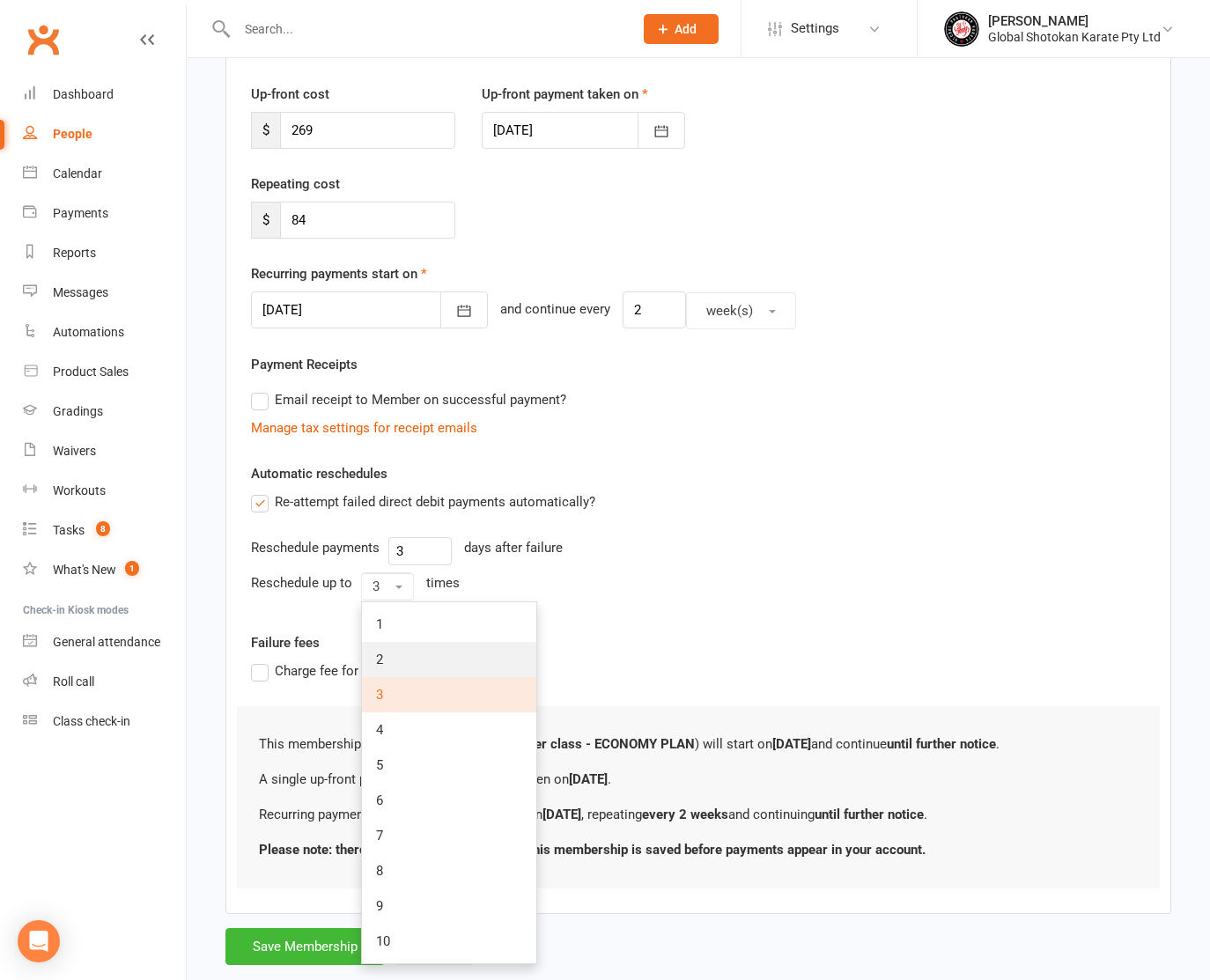
click at [393, 654] on link "2" at bounding box center [448, 660] width 174 height 35
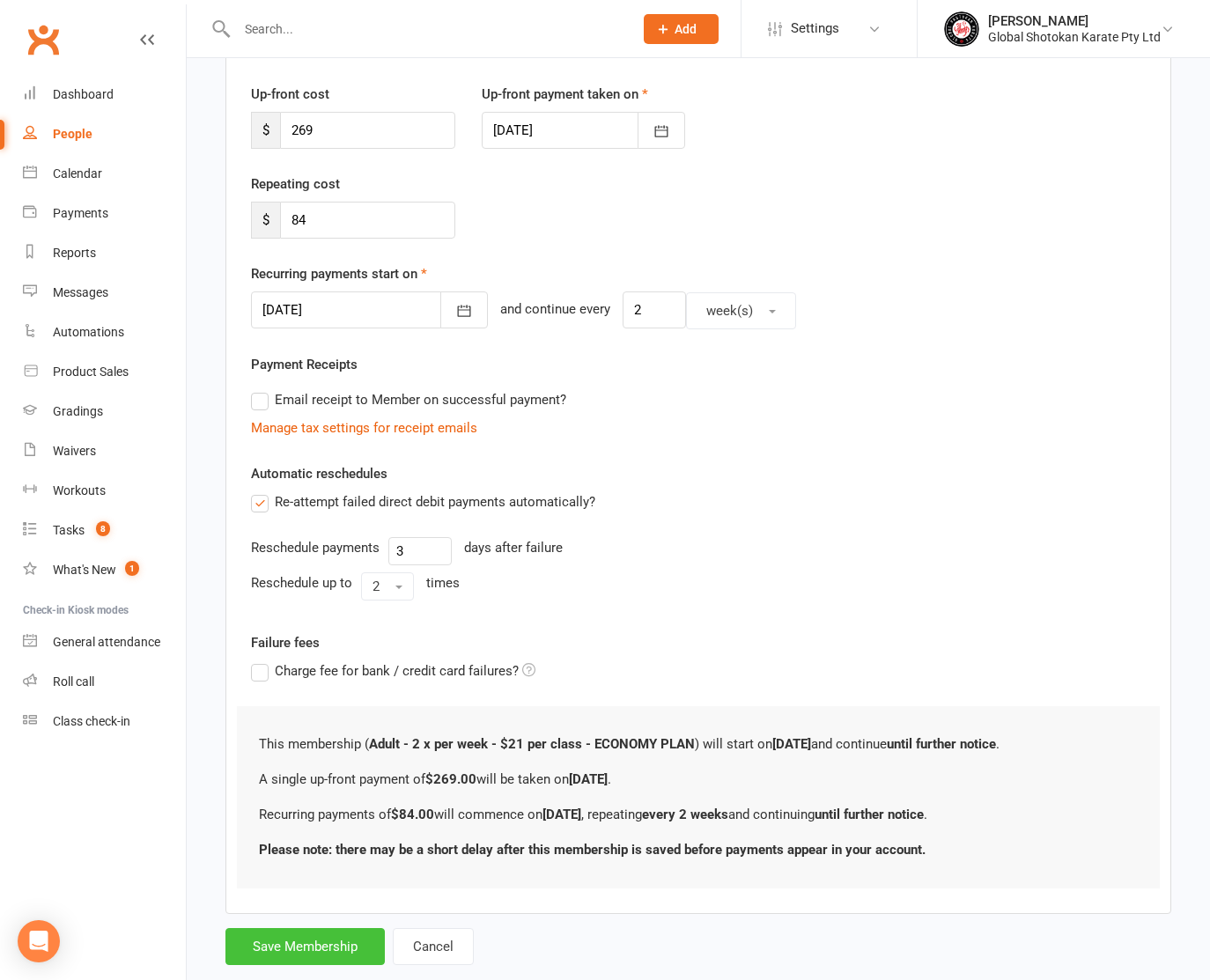
click at [313, 946] on button "Save Membership" at bounding box center [305, 947] width 159 height 37
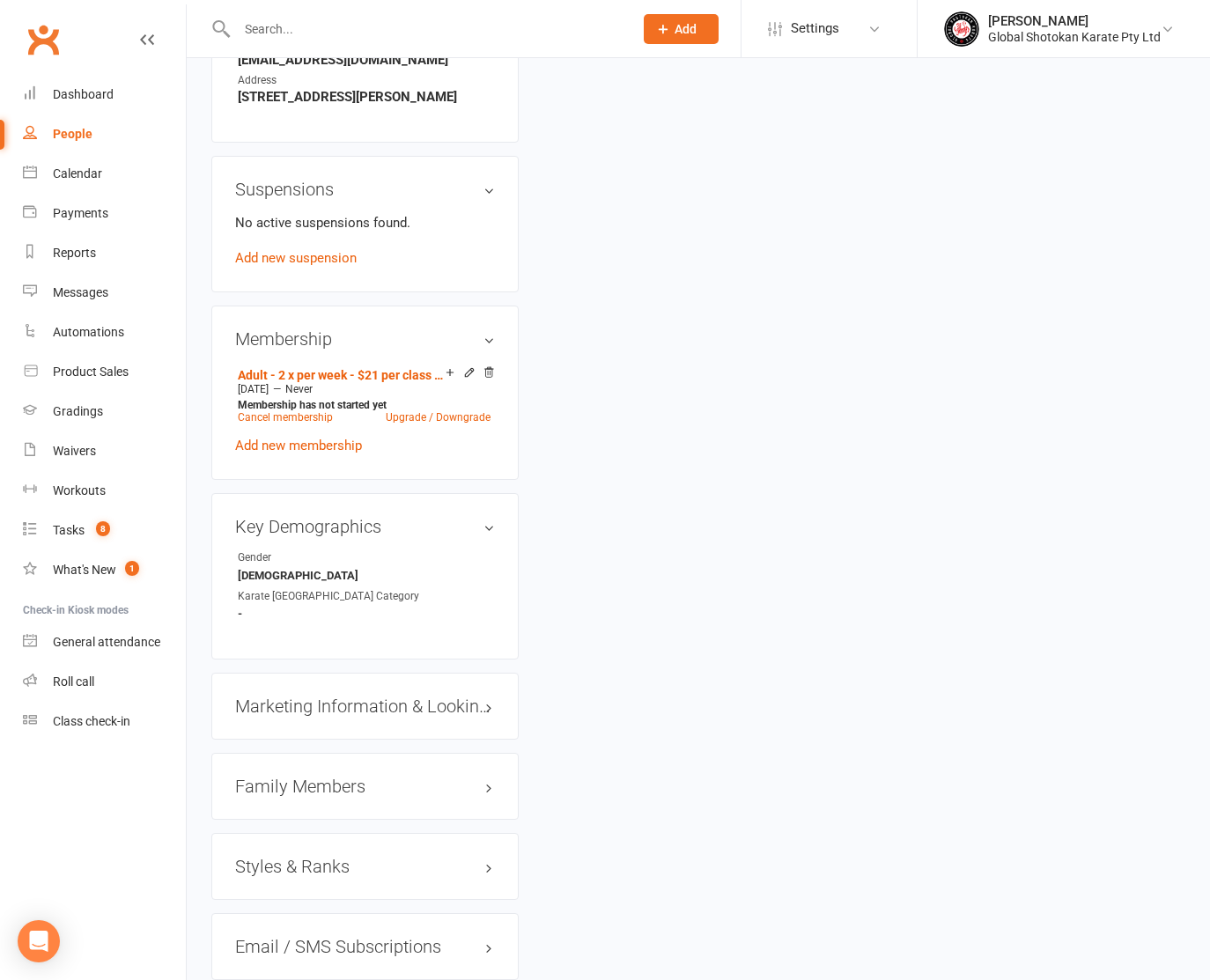
scroll to position [951, 0]
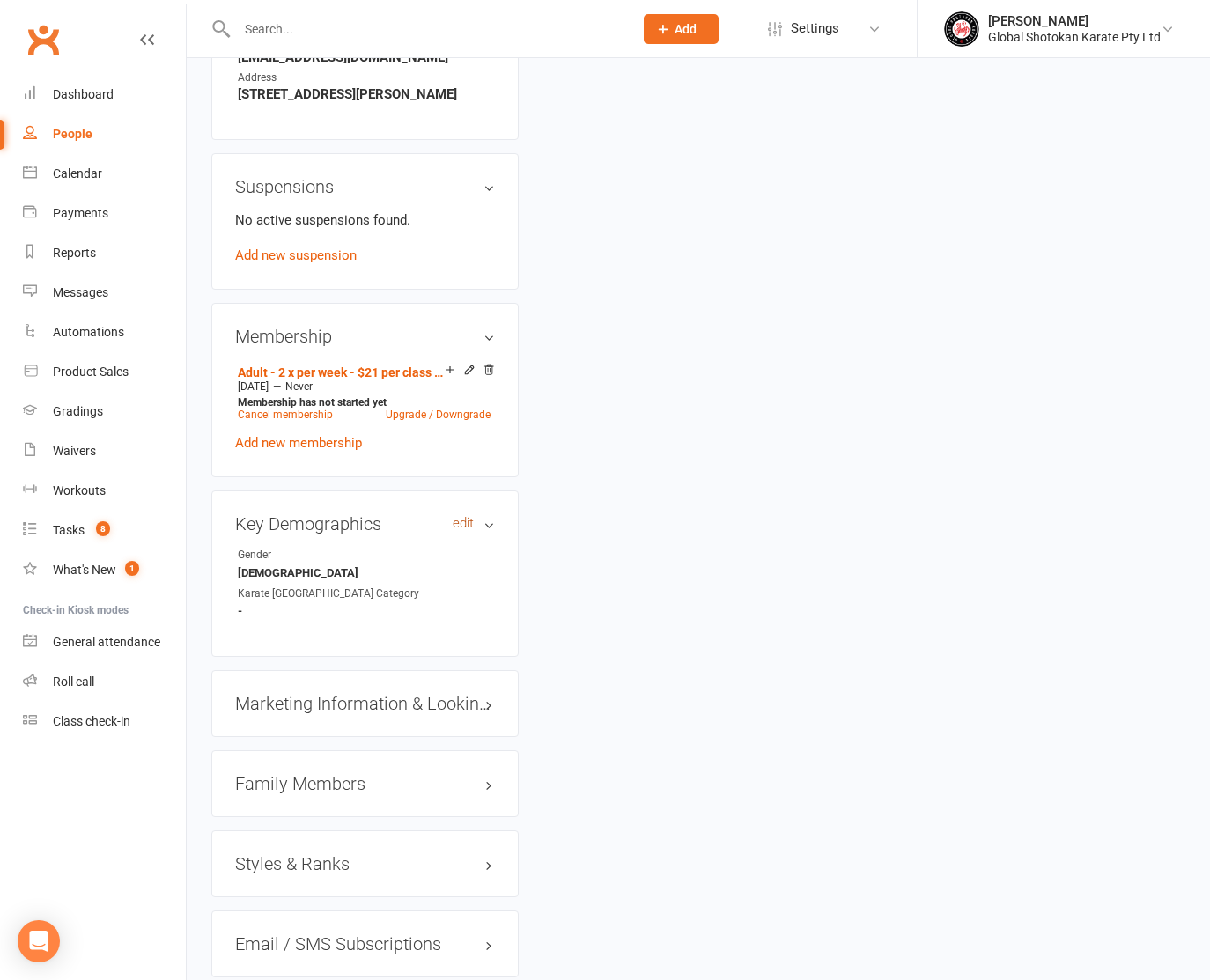
click at [466, 525] on link "edit" at bounding box center [463, 524] width 21 height 15
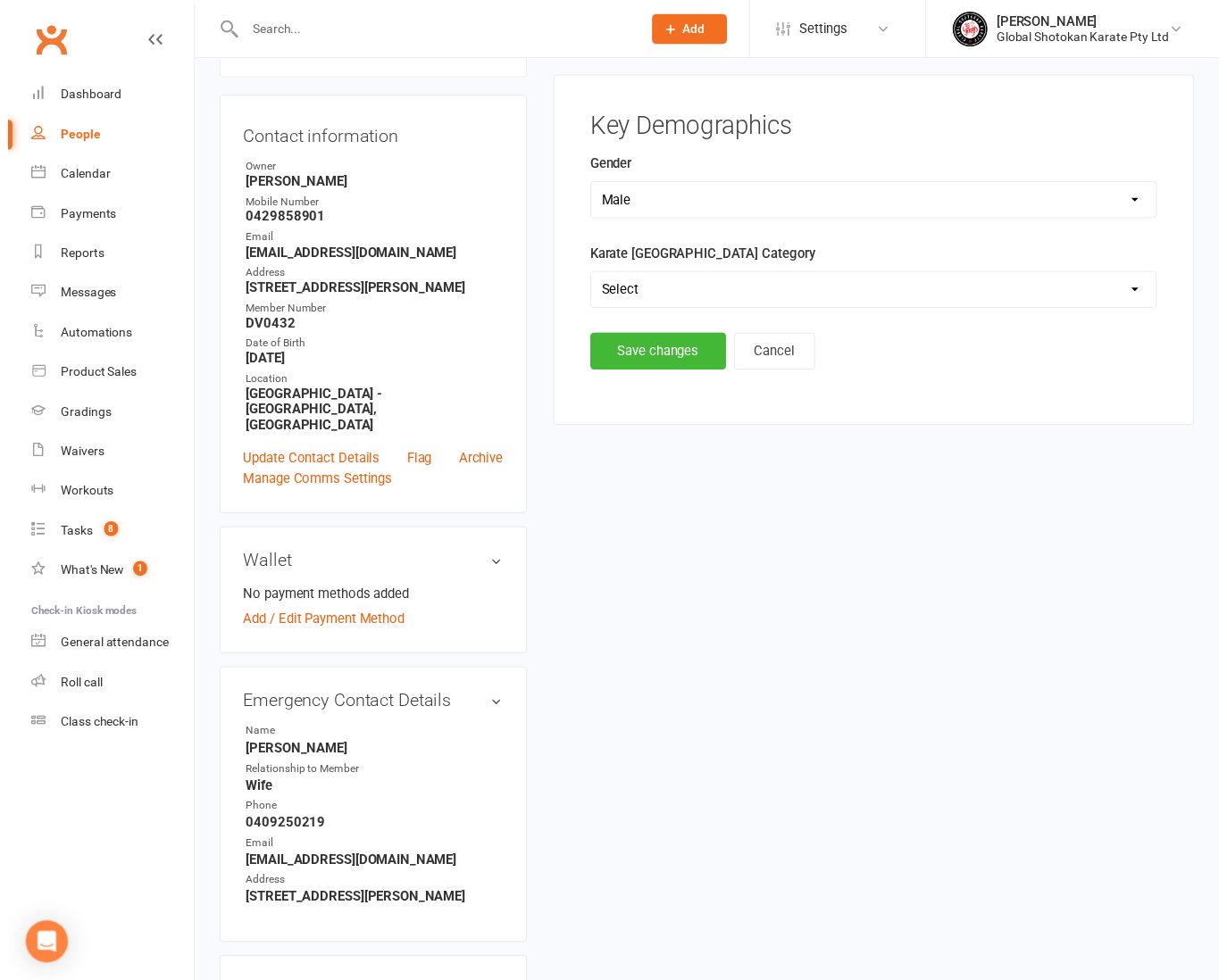
scroll to position [137, 0]
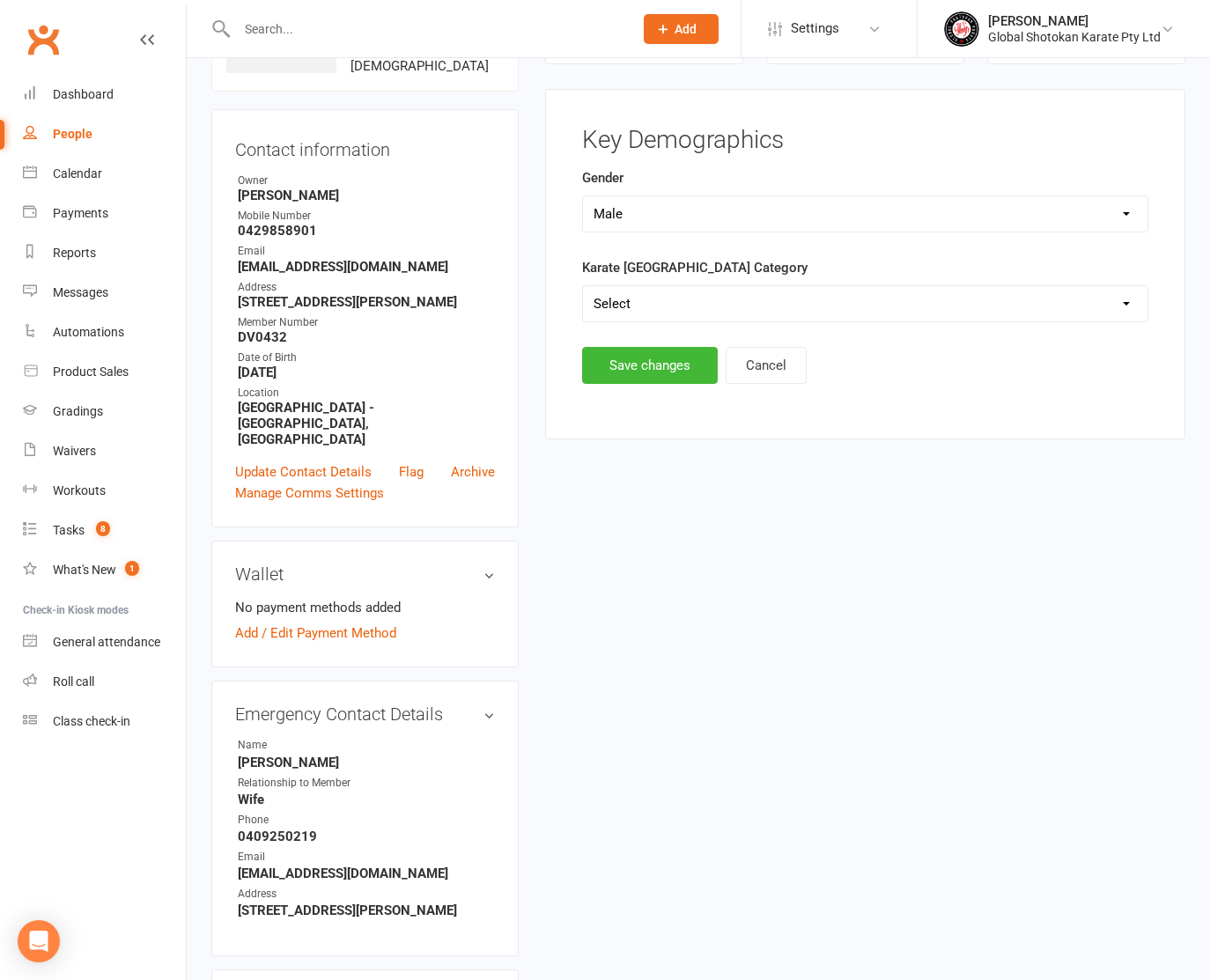
select select "Adult Students"
click at [675, 363] on button "Save changes" at bounding box center [649, 366] width 135 height 37
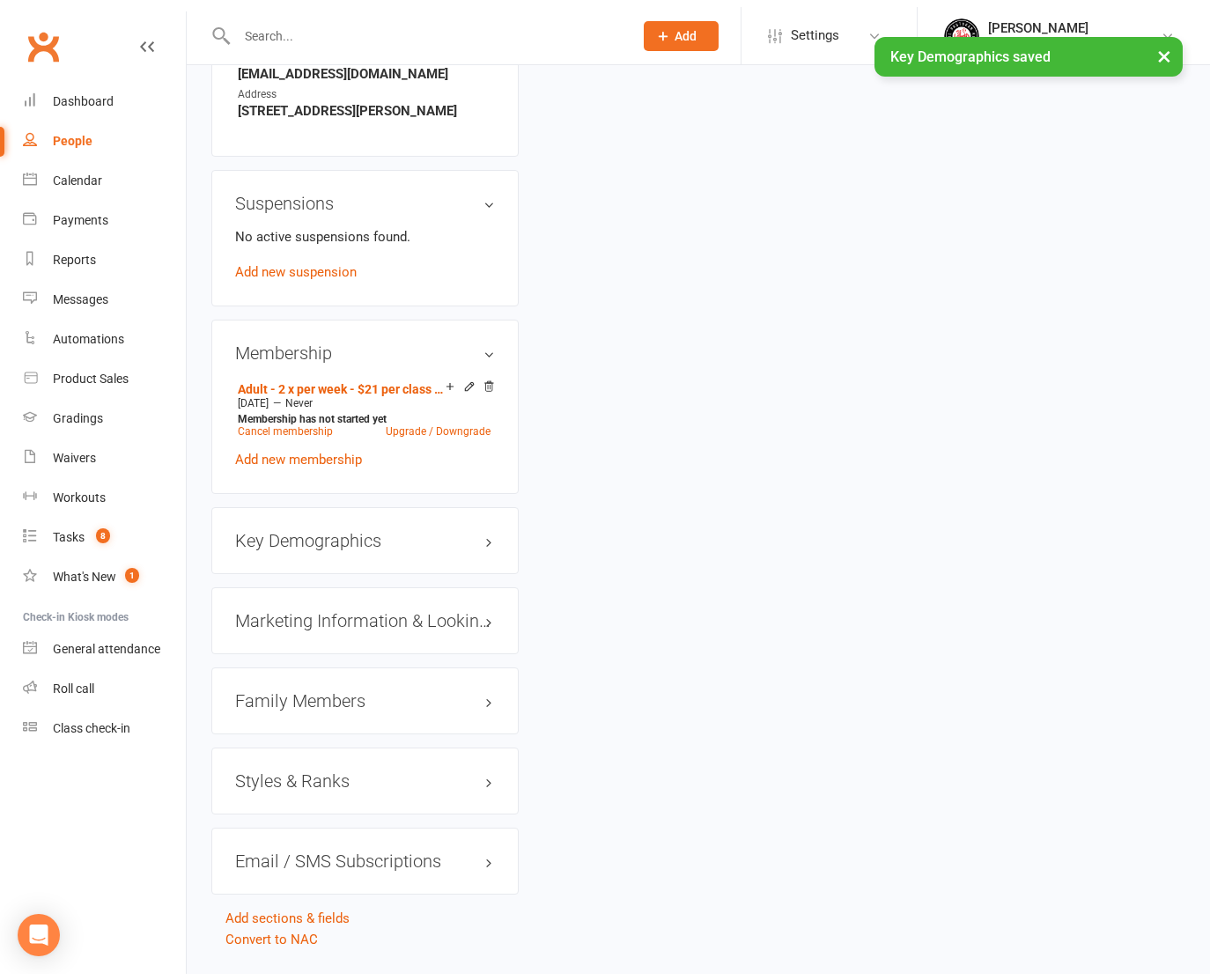
scroll to position [944, 0]
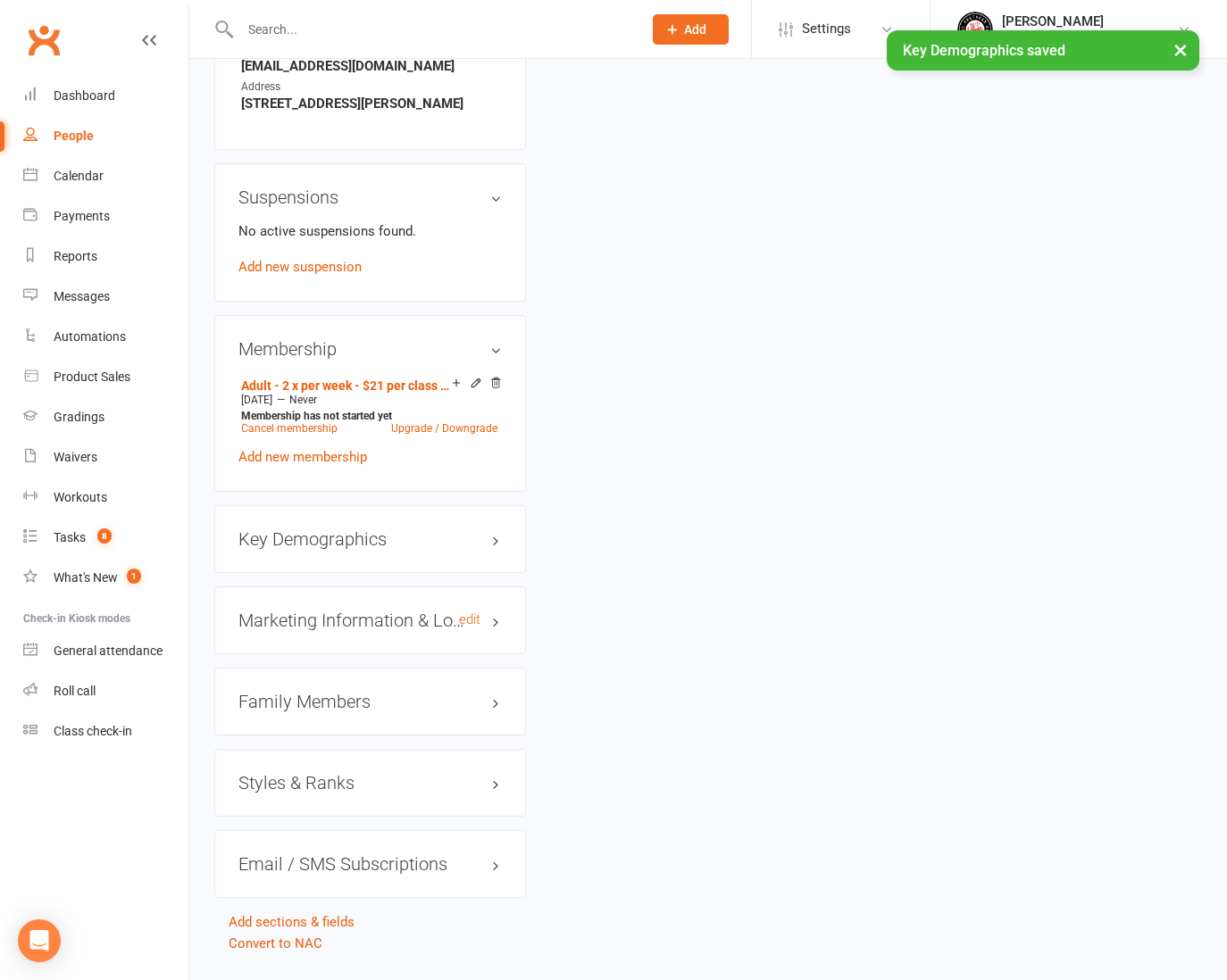
click at [394, 628] on h3 "Marketing Information & Looking For edit" at bounding box center [370, 620] width 264 height 20
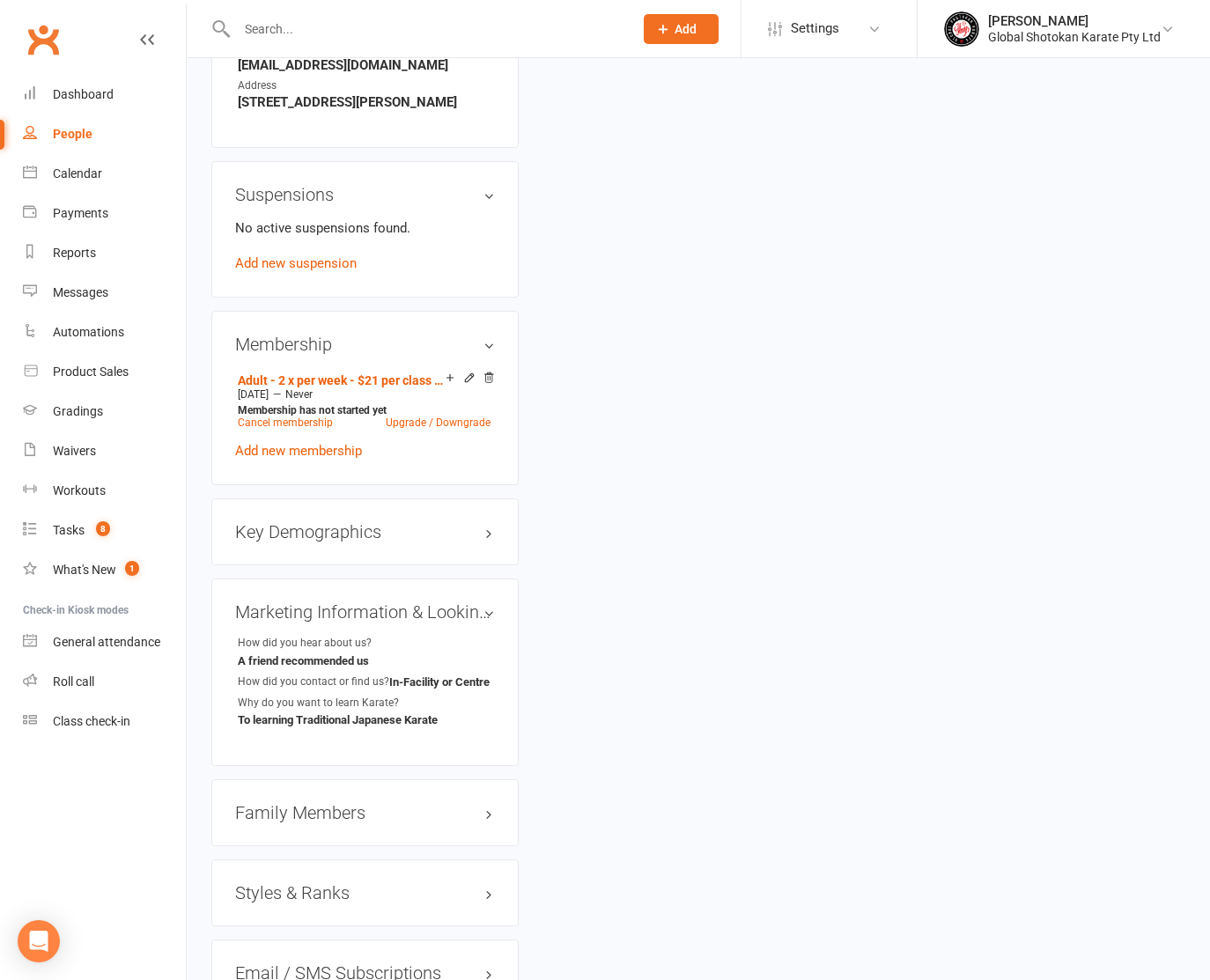
click at [334, 889] on h3 "Styles & Ranks" at bounding box center [364, 892] width 260 height 20
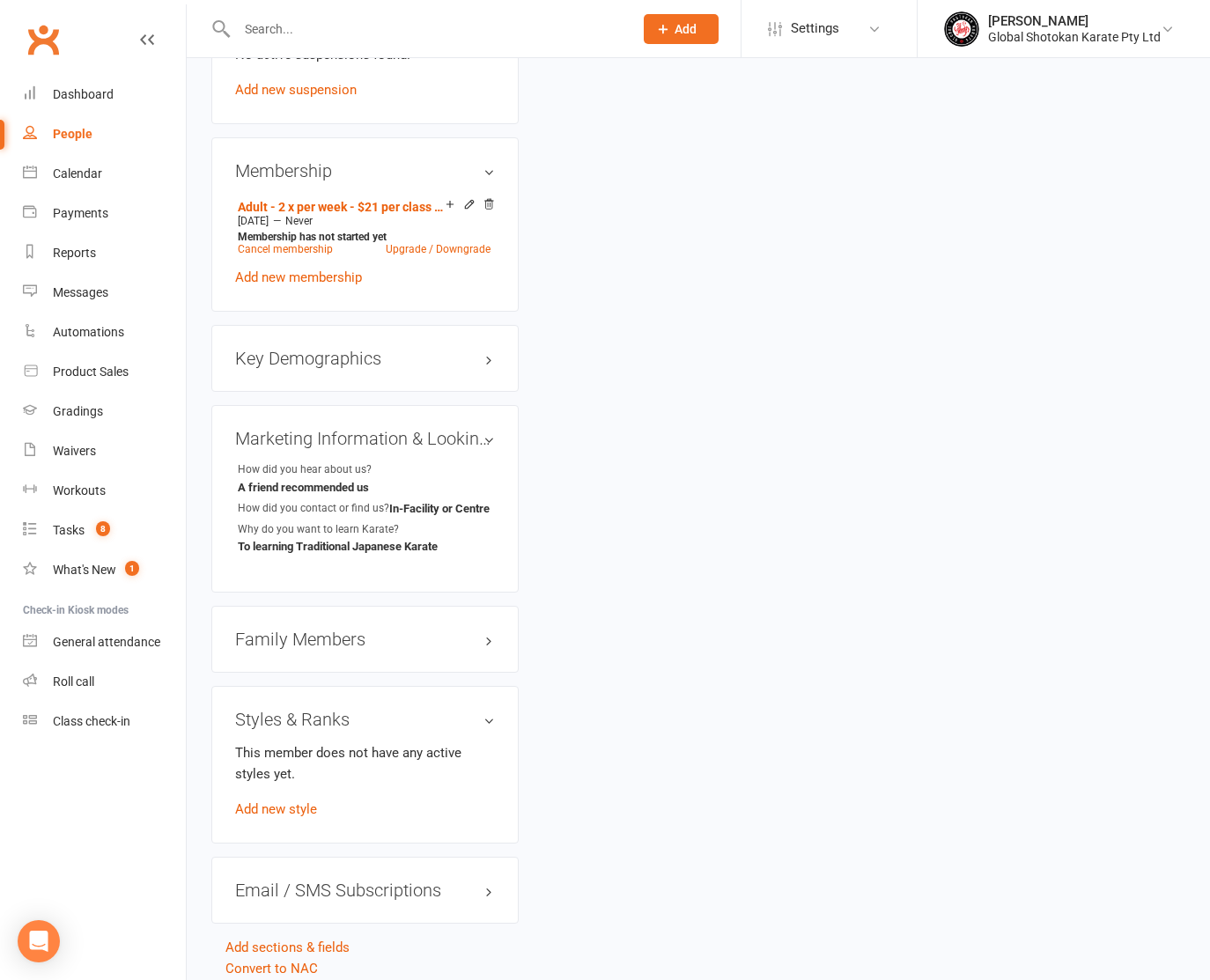
scroll to position [1124, 0]
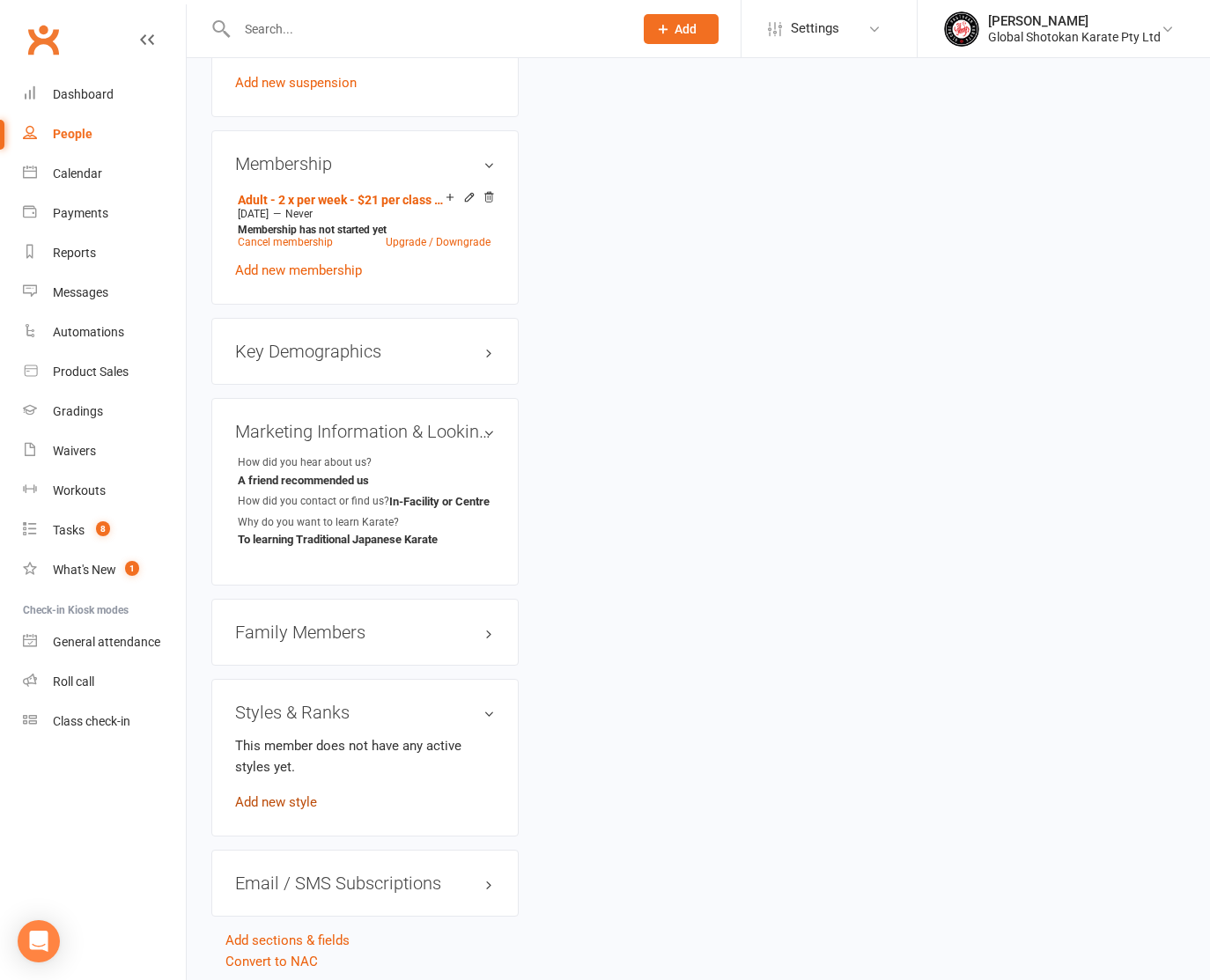
click at [288, 803] on link "Add new style" at bounding box center [276, 802] width 82 height 16
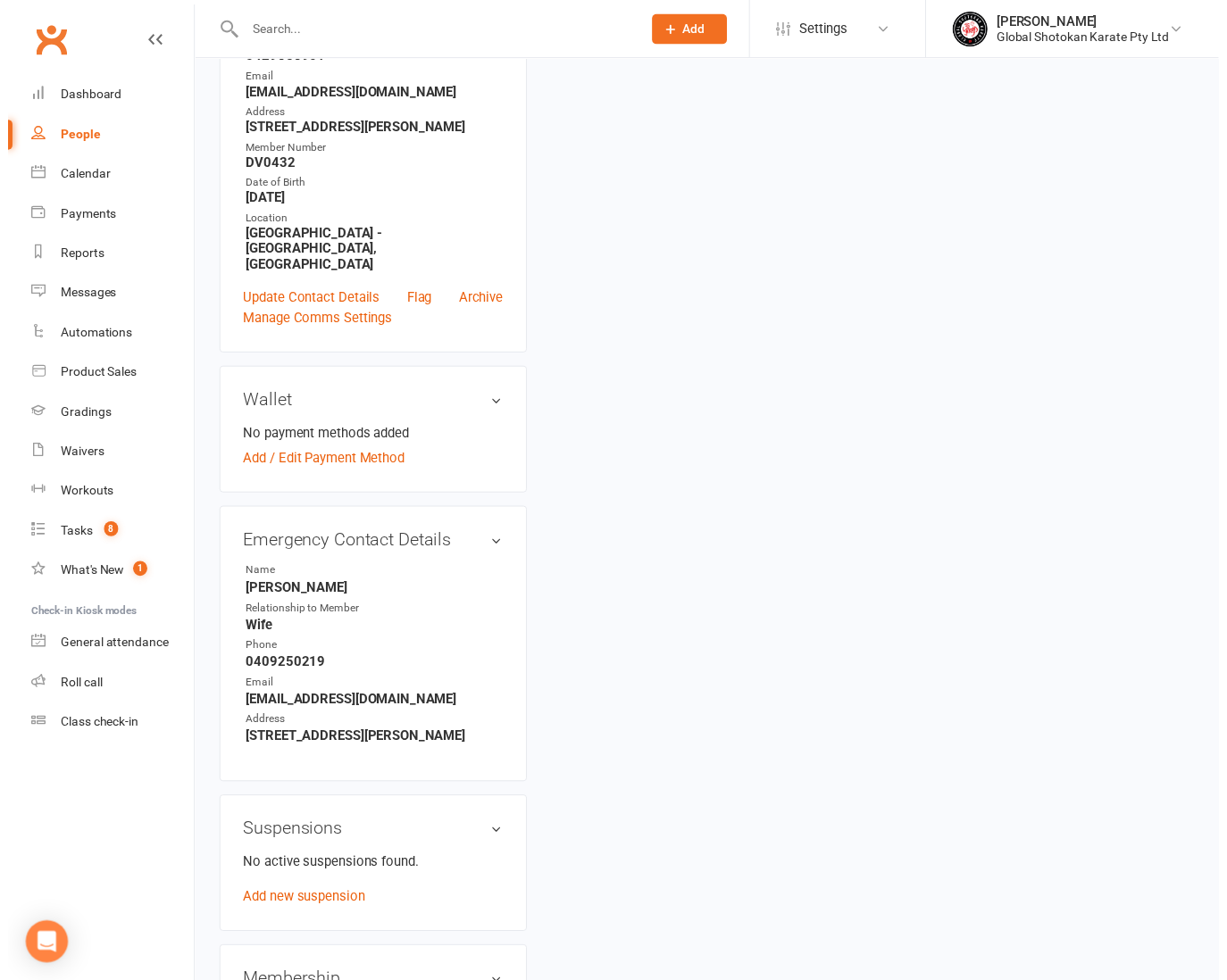
scroll to position [137, 0]
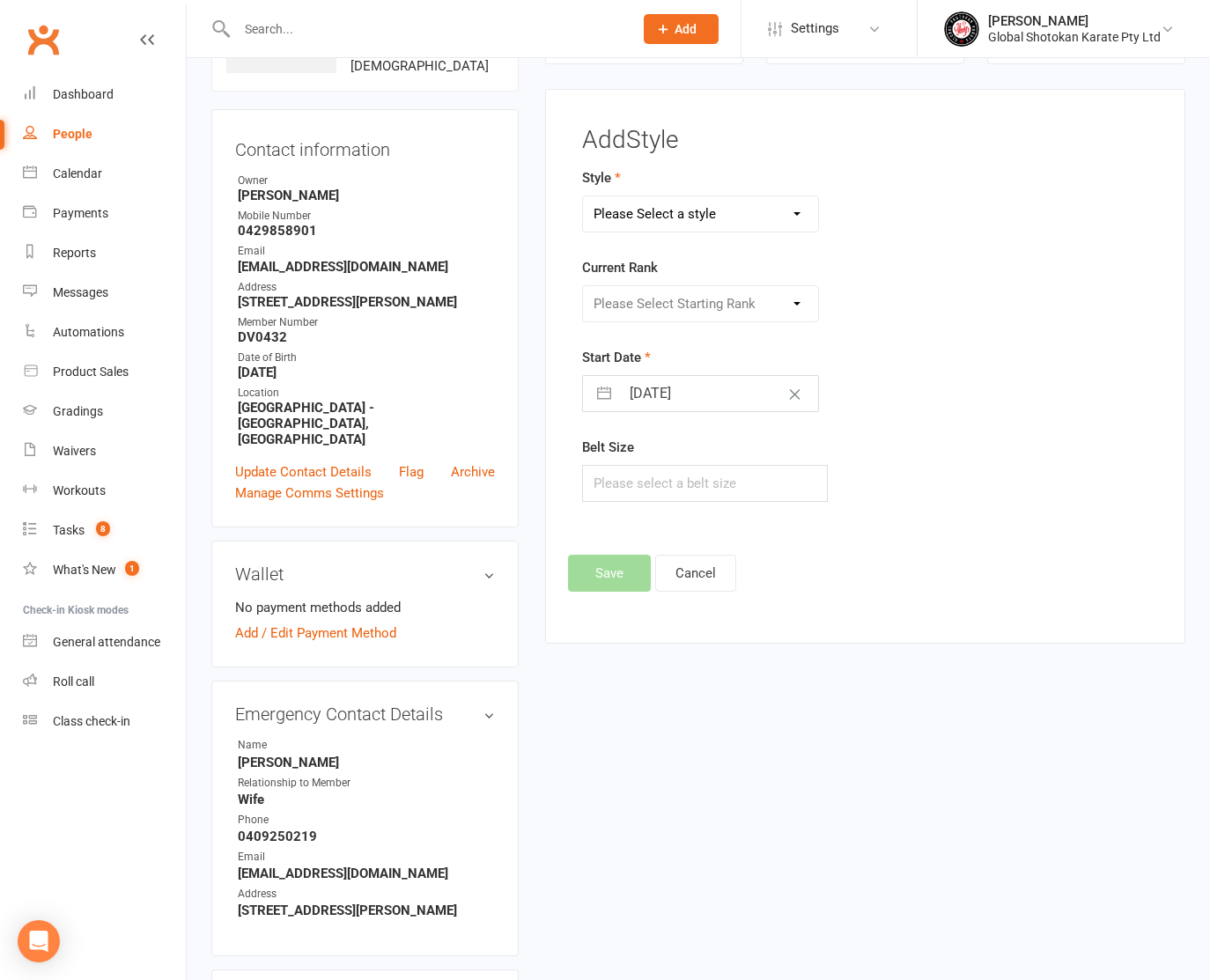
select select "3197"
select select "42224"
click at [675, 479] on input "text" at bounding box center [705, 484] width 246 height 37
type input "6"
click at [620, 566] on button "Save" at bounding box center [609, 573] width 83 height 37
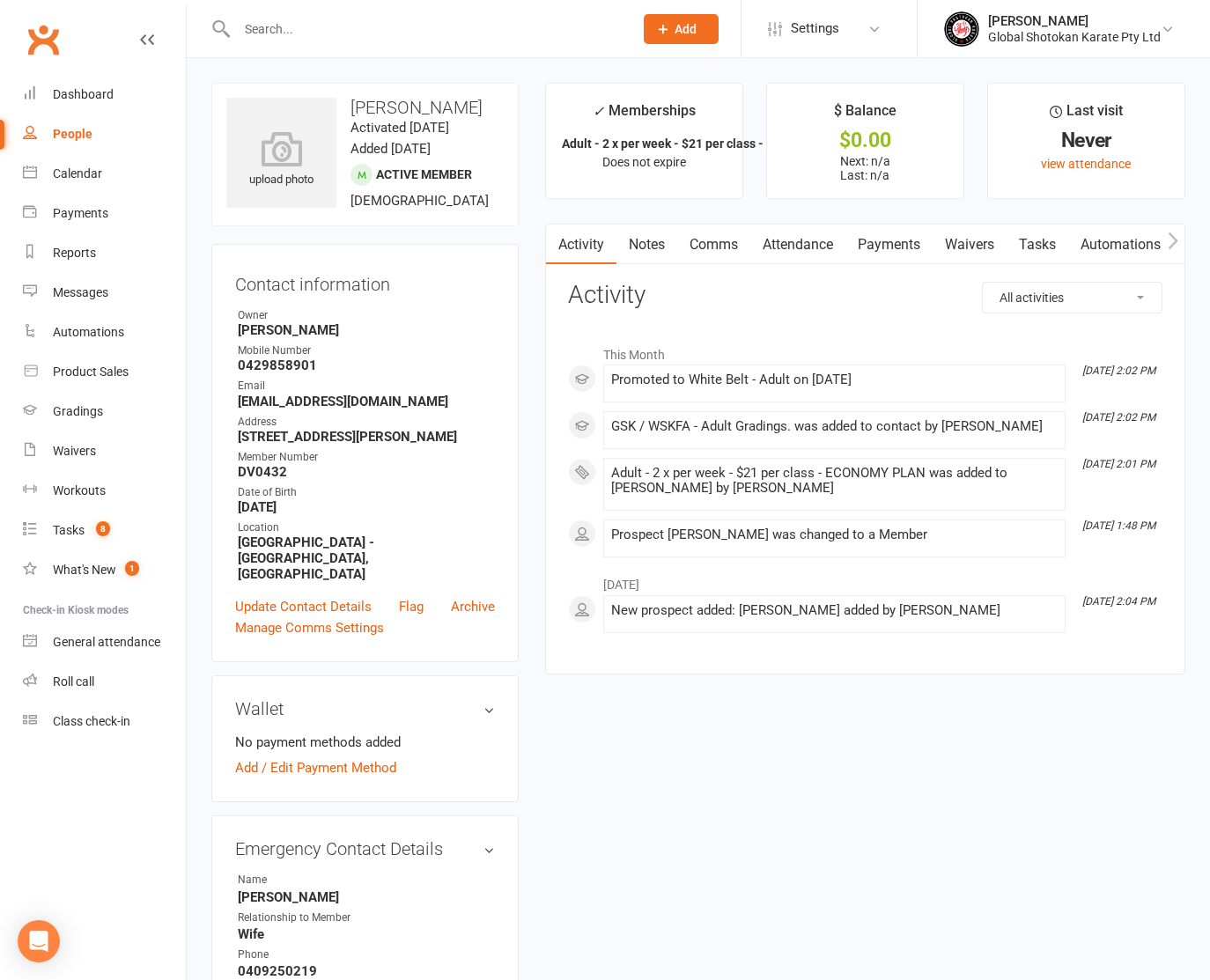
scroll to position [0, 0]
